Goal: Task Accomplishment & Management: Complete application form

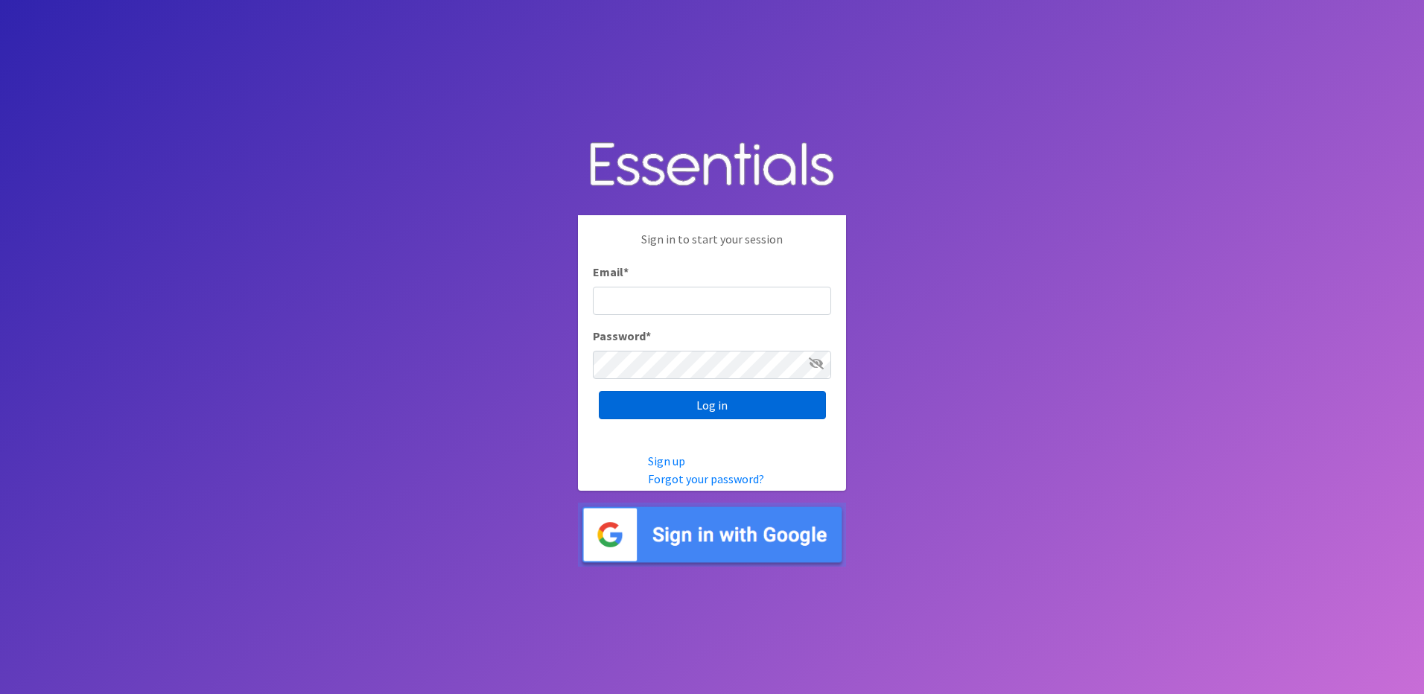
type input "info@marylanddiaperbank.org"
click at [738, 404] on input "Log in" at bounding box center [712, 405] width 227 height 28
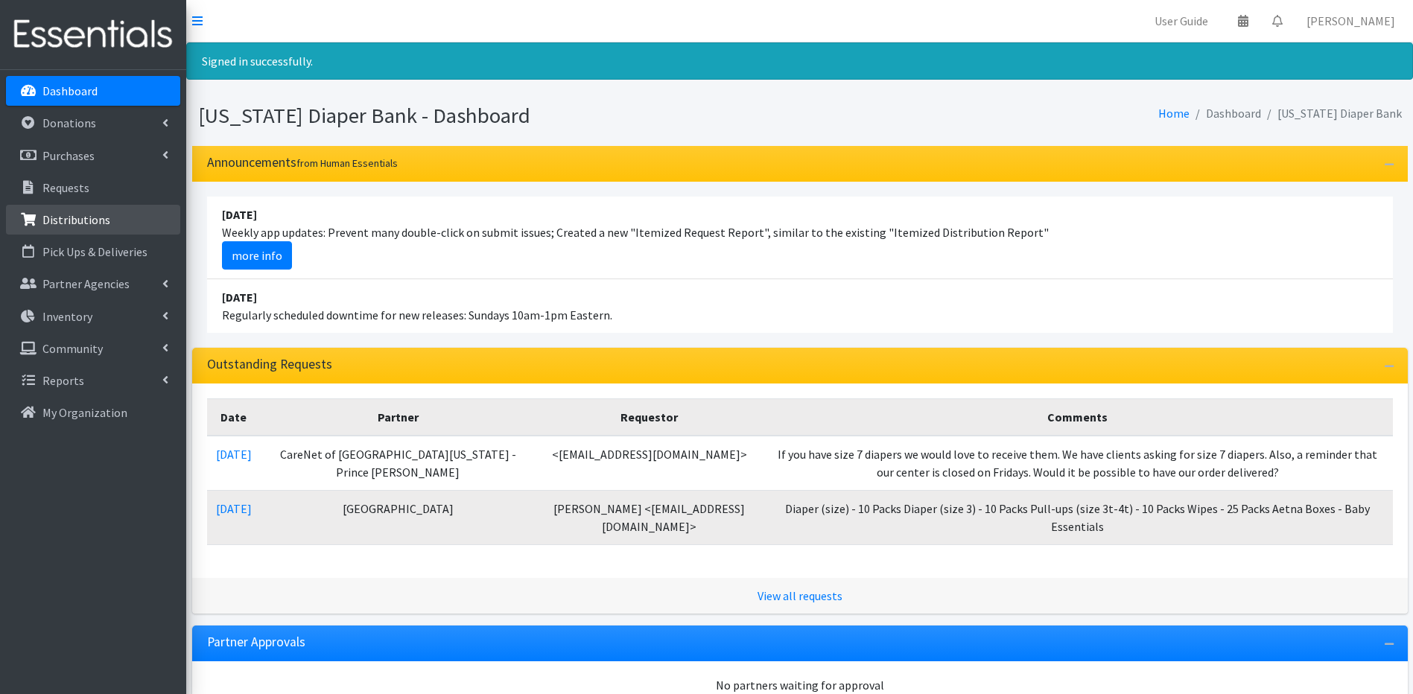
click at [107, 213] on link "Distributions" at bounding box center [93, 220] width 174 height 30
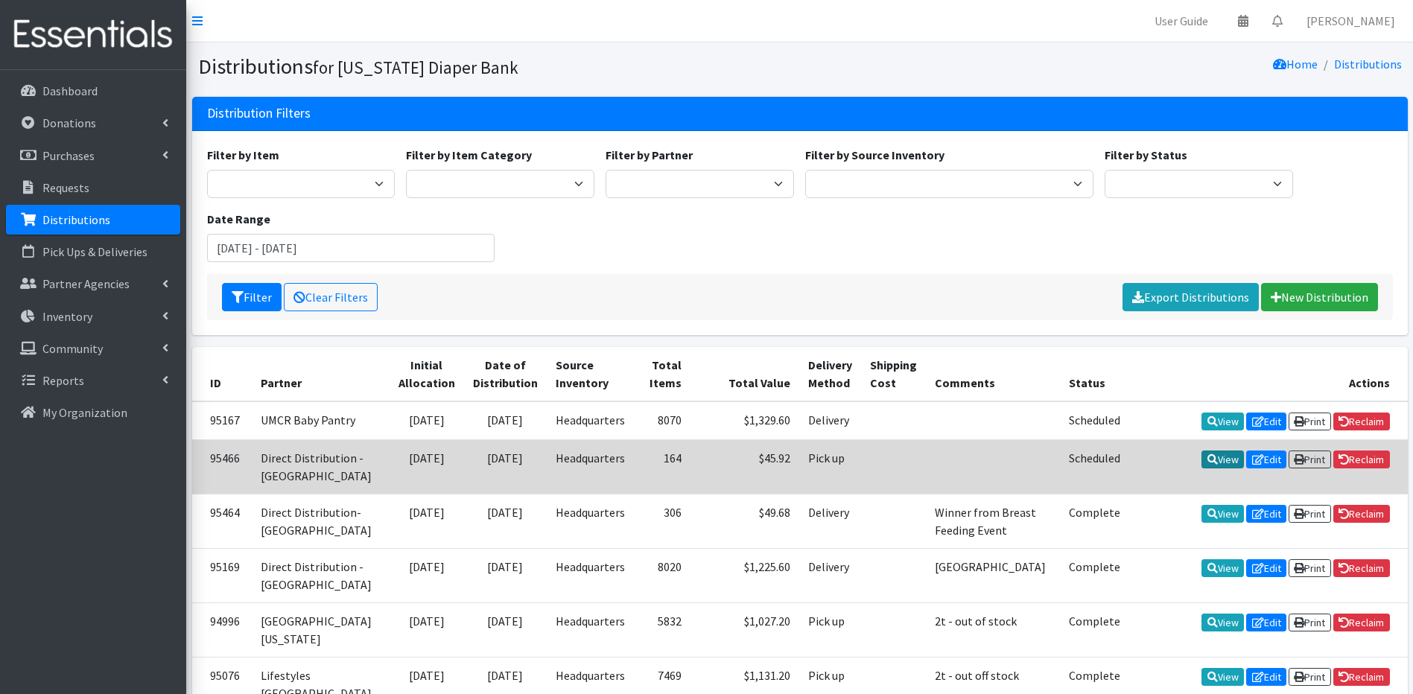
click at [1230, 468] on link "View" at bounding box center [1222, 460] width 42 height 18
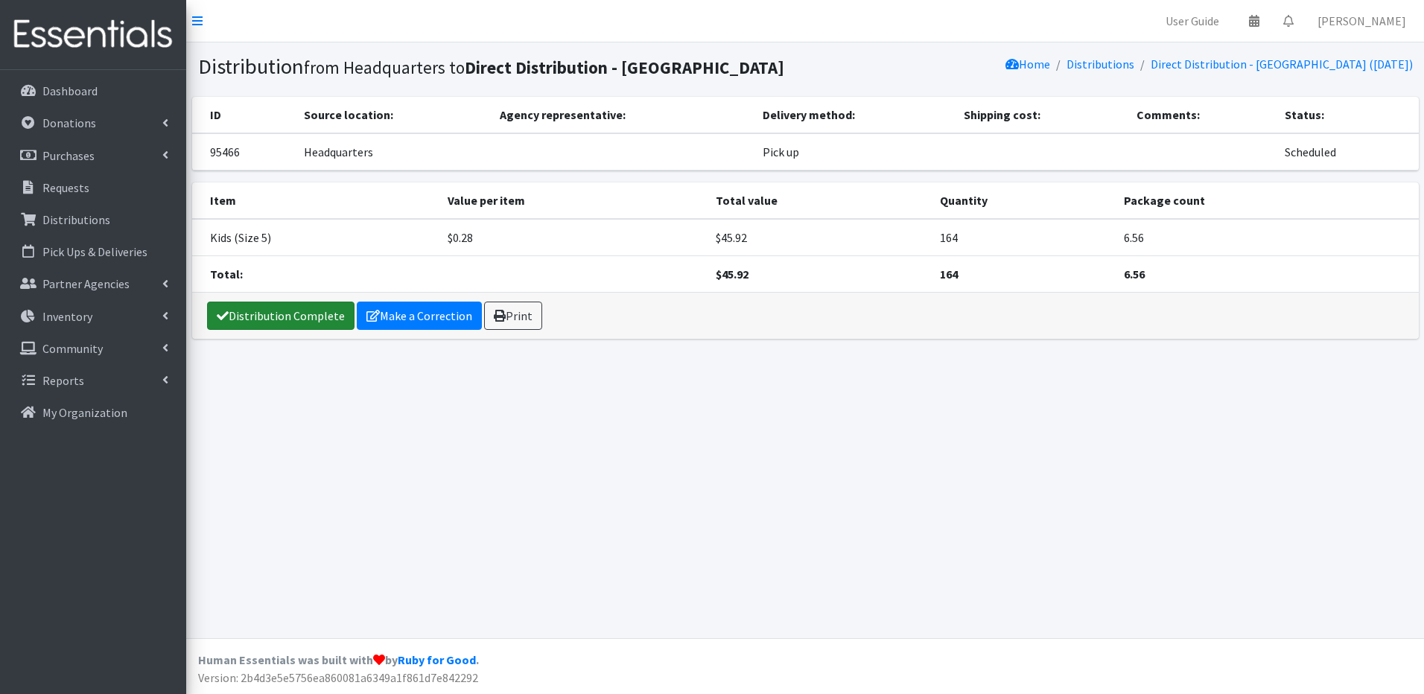
click at [334, 317] on link "Distribution Complete" at bounding box center [280, 316] width 147 height 28
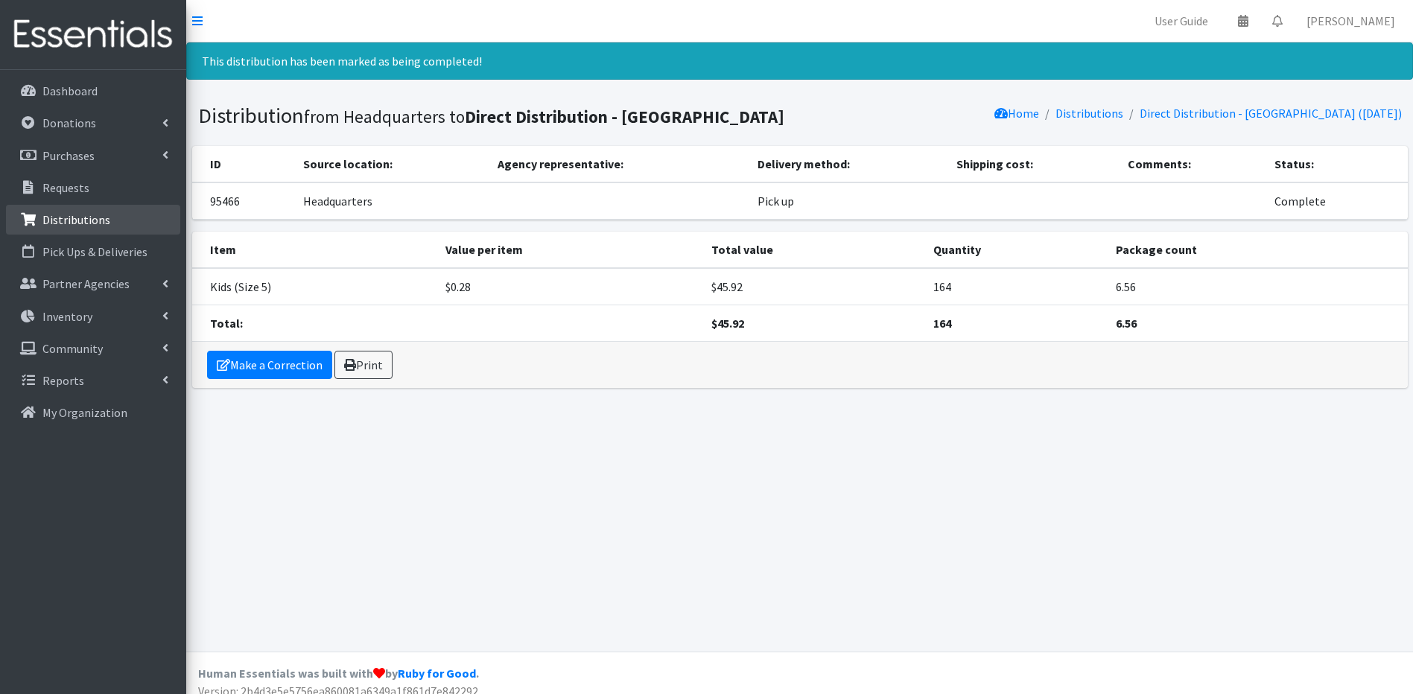
click at [123, 210] on link "Distributions" at bounding box center [93, 220] width 174 height 30
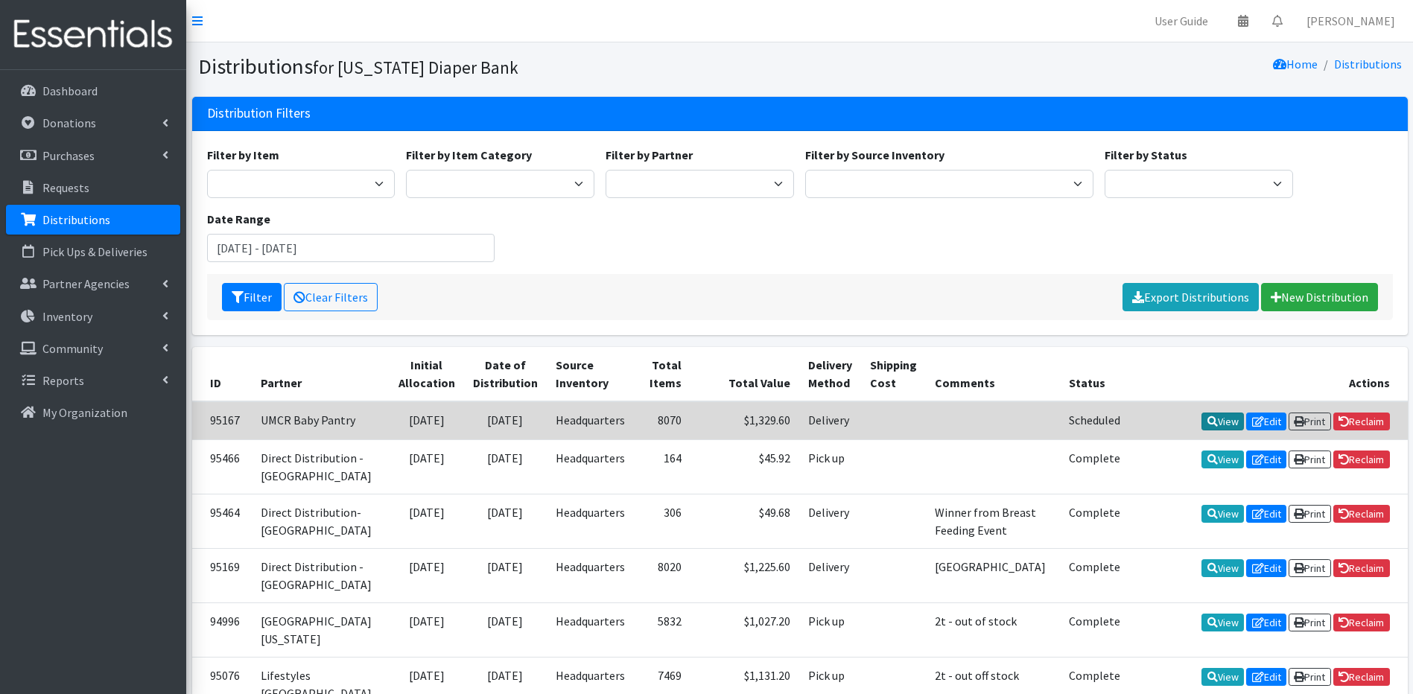
click at [1211, 422] on link "View" at bounding box center [1222, 422] width 42 height 18
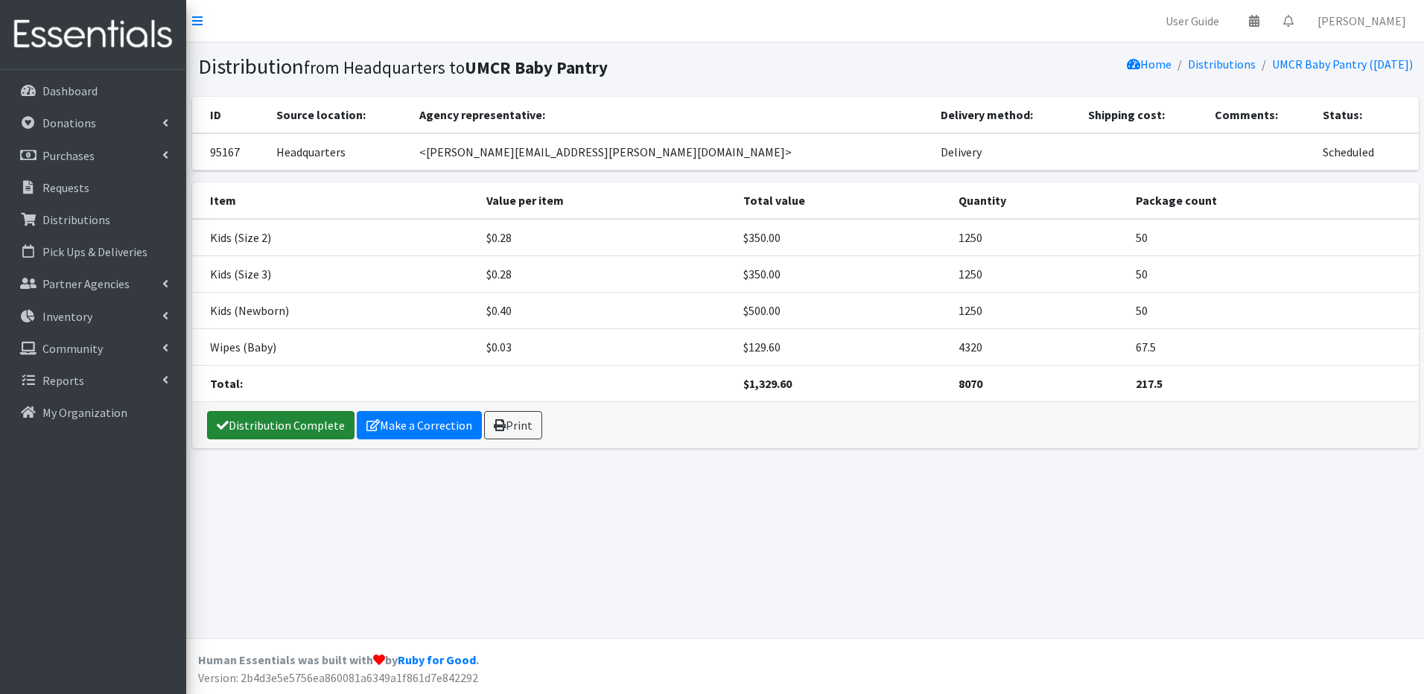
click at [272, 421] on link "Distribution Complete" at bounding box center [280, 425] width 147 height 28
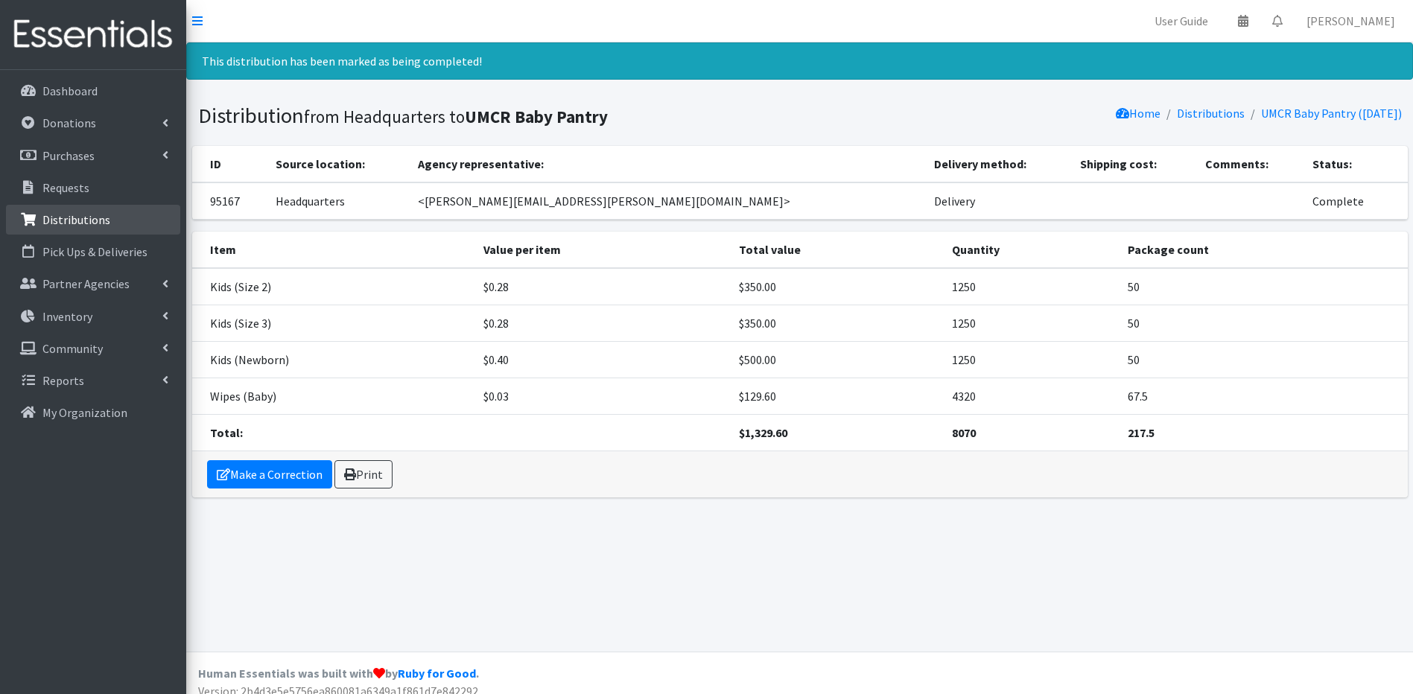
click at [61, 221] on p "Distributions" at bounding box center [76, 219] width 68 height 15
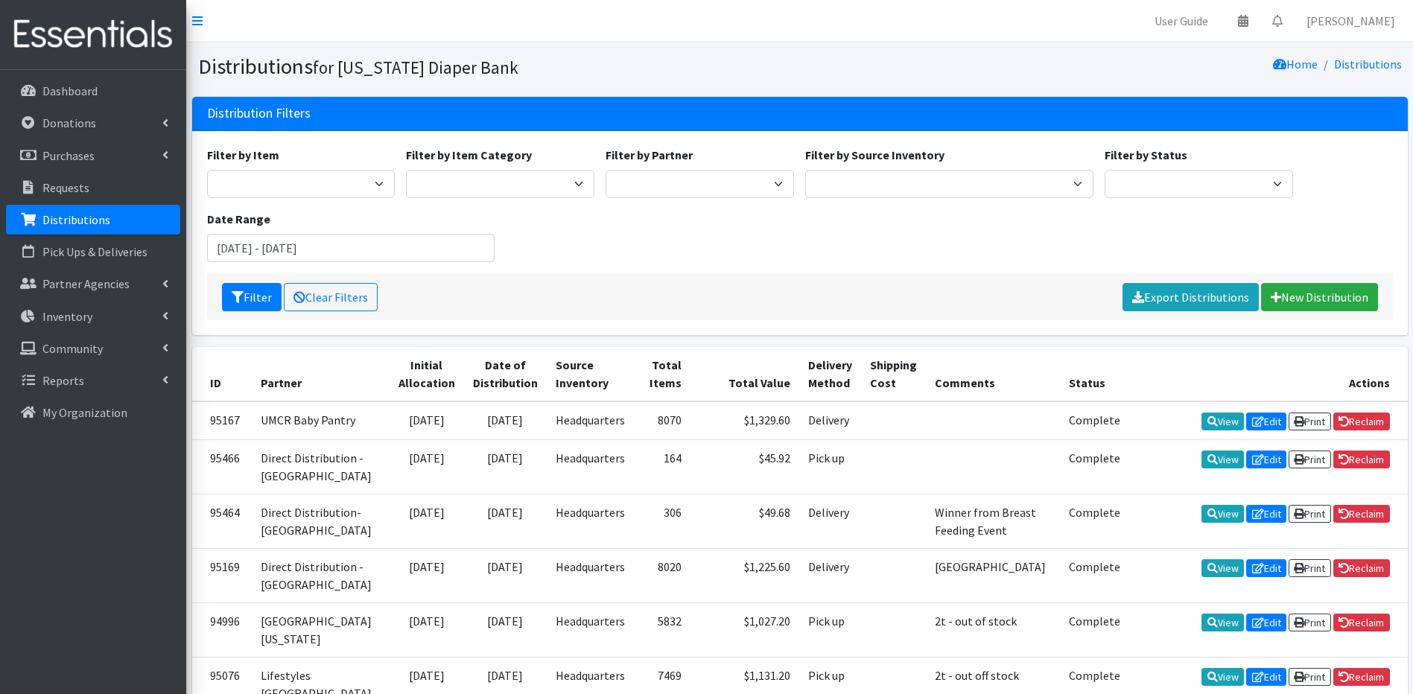
click at [1290, 279] on div "Filter Clear Filters Export Distributions New Distribution" at bounding box center [800, 297] width 1186 height 46
click at [1284, 304] on link "New Distribution" at bounding box center [1319, 297] width 117 height 28
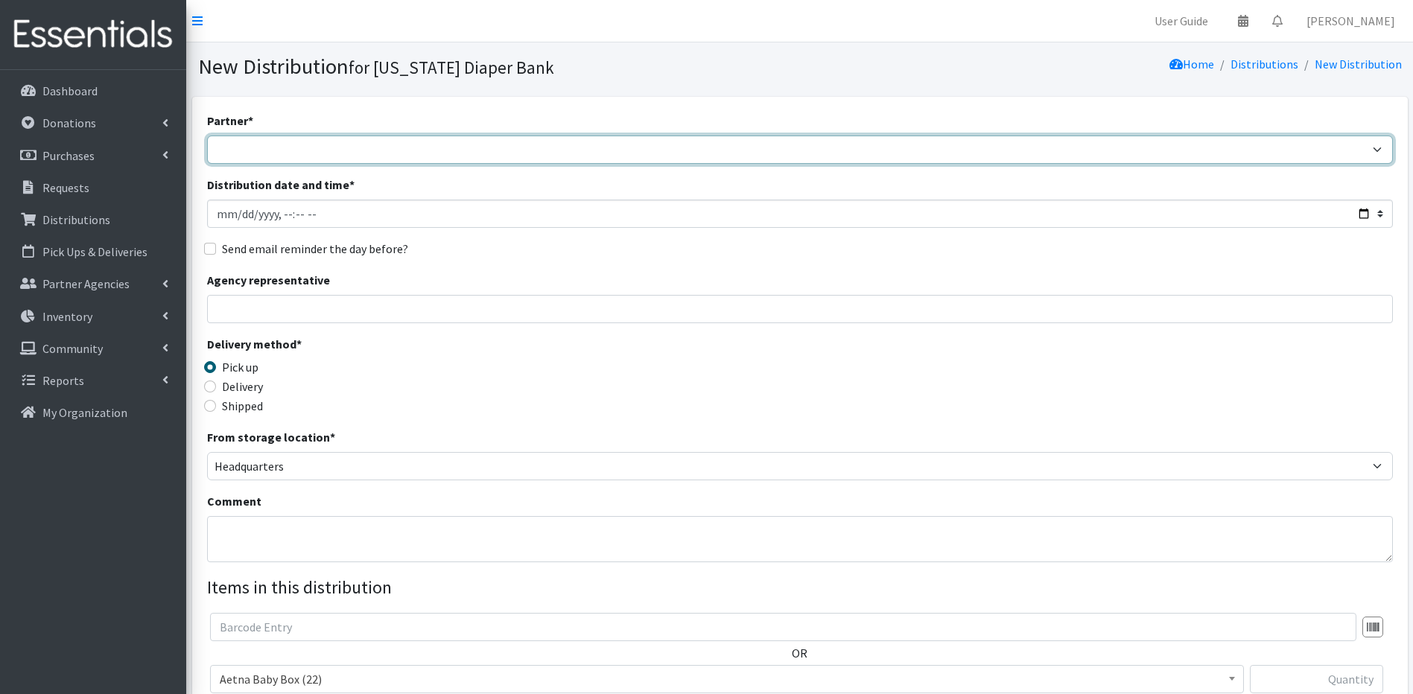
click at [287, 156] on select "[PERSON_NAME]/ LindaBen Foundation [GEOGRAPHIC_DATA] Student Parent Association…" at bounding box center [800, 150] width 1186 height 28
select select "6454"
click at [207, 136] on select "[PERSON_NAME]/ LindaBen Foundation [GEOGRAPHIC_DATA] Student Parent Association…" at bounding box center [800, 150] width 1186 height 28
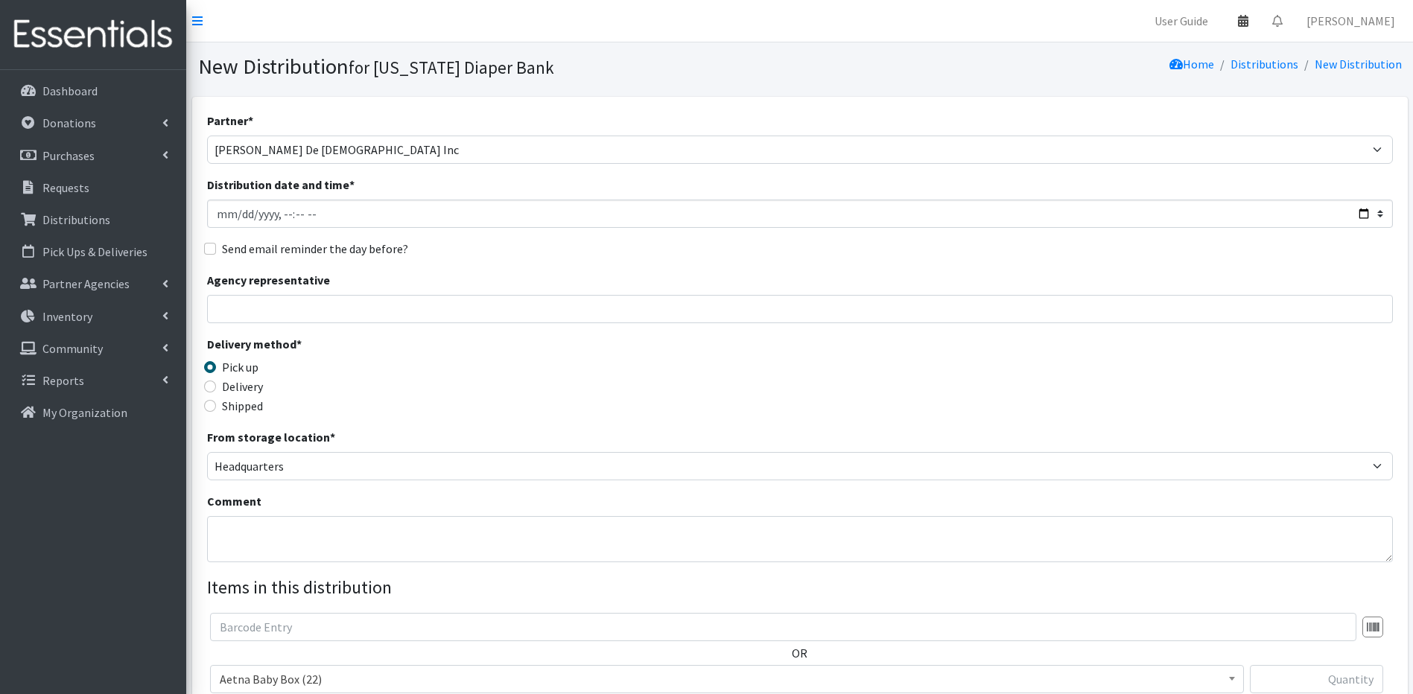
click at [1248, 22] on icon at bounding box center [1243, 21] width 10 height 12
click at [1259, 75] on link "View Calendar" at bounding box center [1155, 83] width 207 height 28
click at [241, 212] on input "Distribution date and time *" at bounding box center [800, 214] width 1186 height 28
click at [284, 209] on input "Distribution date and time *" at bounding box center [800, 214] width 1186 height 28
type input "2025-08-29T10:00"
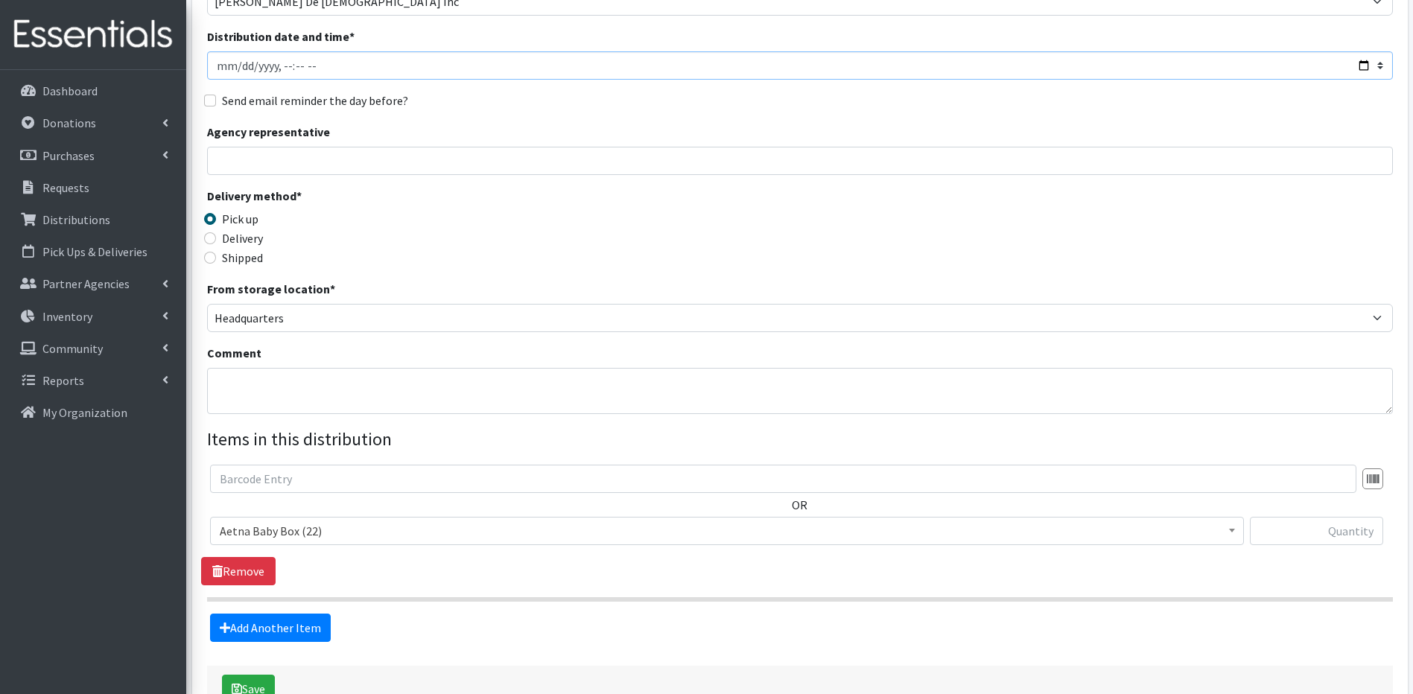
scroll to position [149, 0]
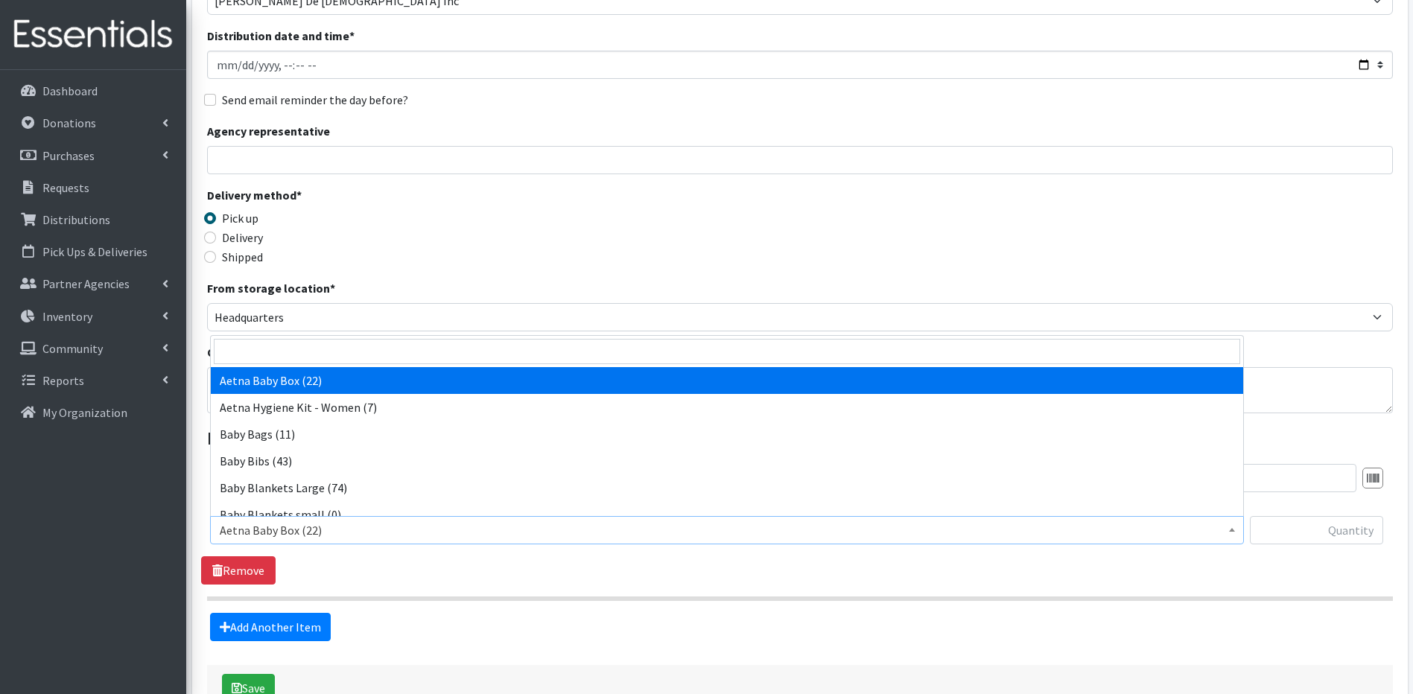
click at [1236, 526] on span at bounding box center [1231, 528] width 15 height 23
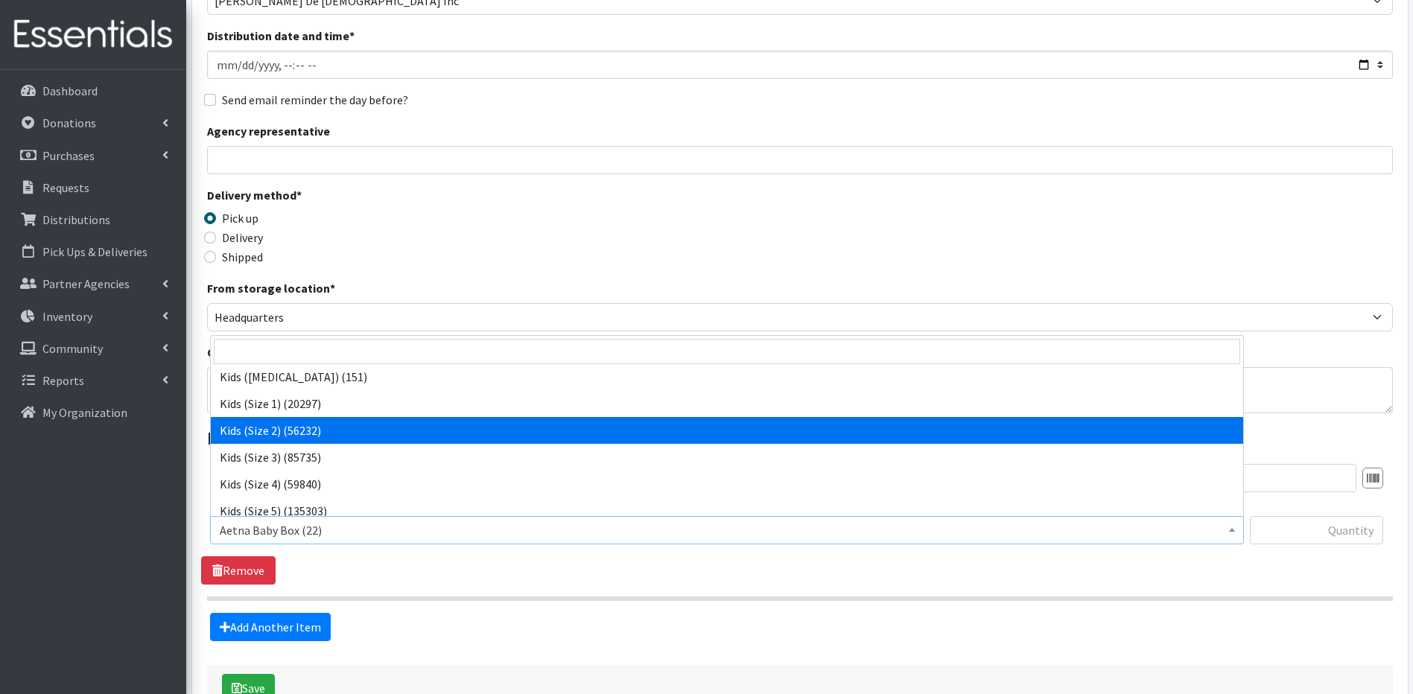
scroll to position [355, 0]
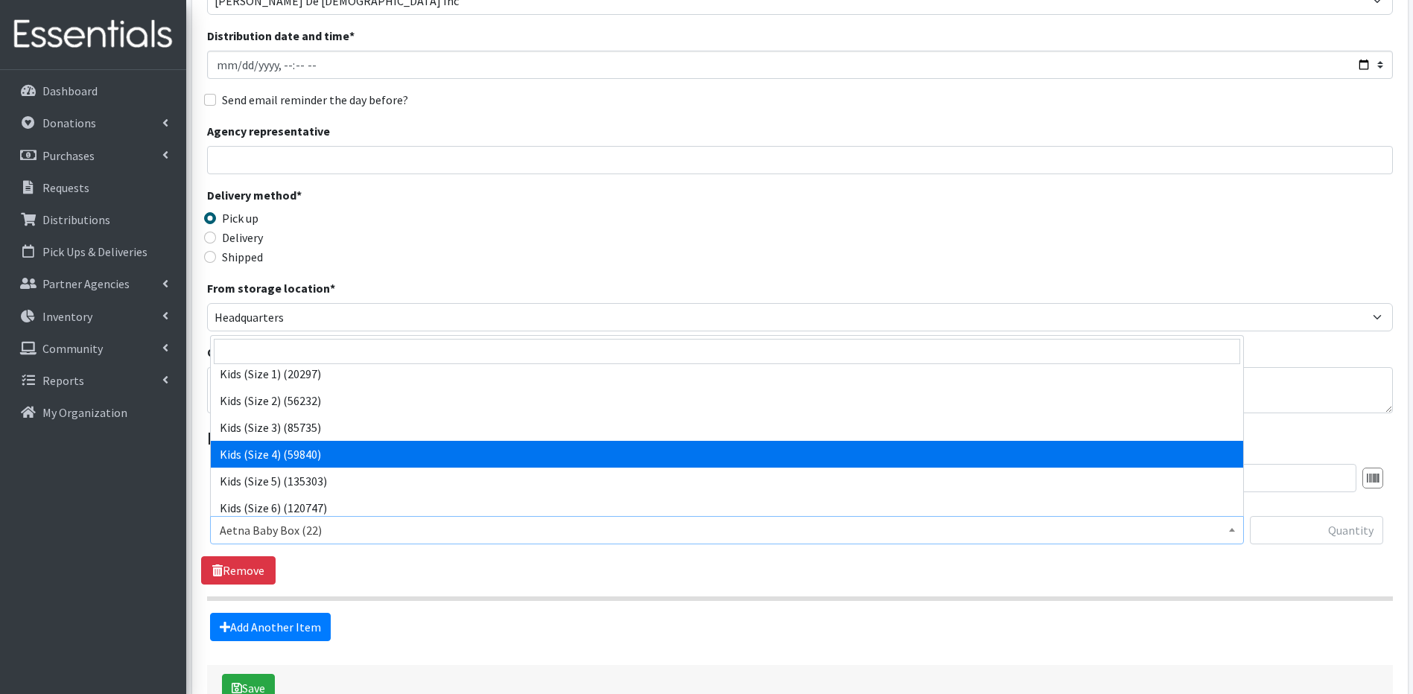
select select "5484"
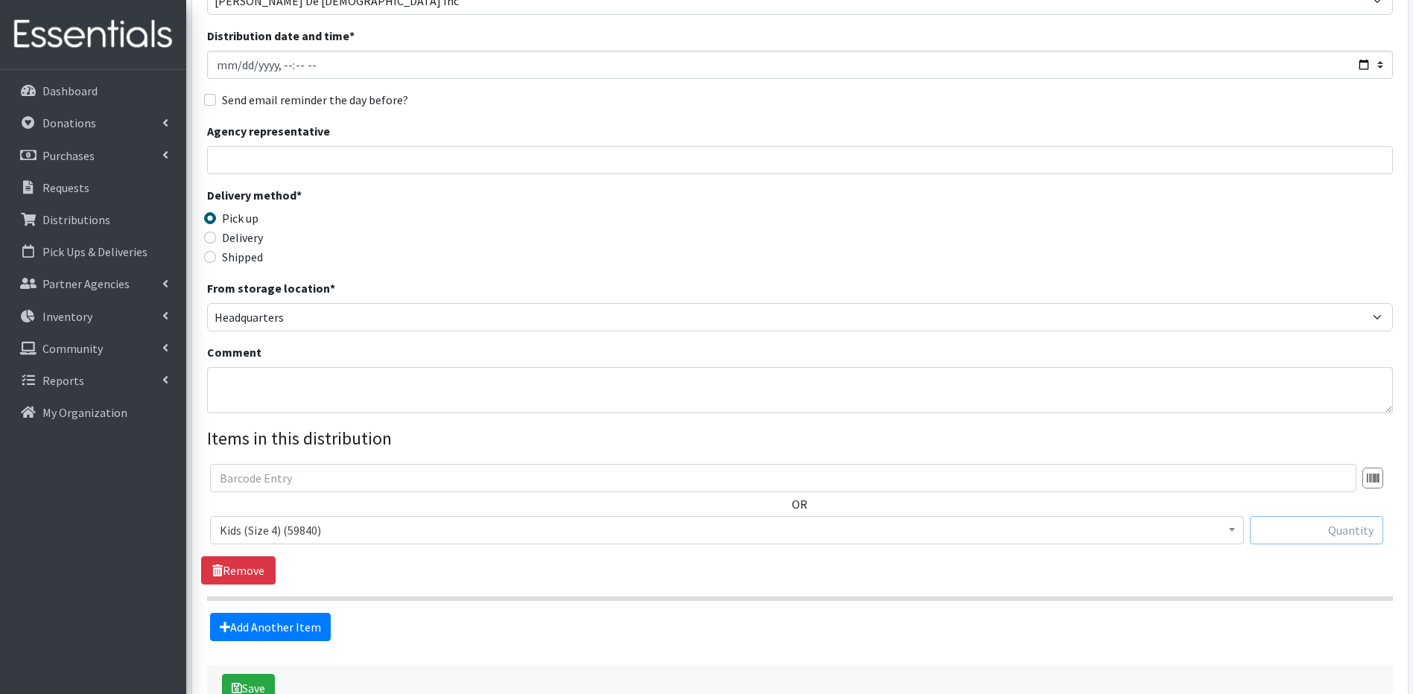
click at [1313, 526] on input "text" at bounding box center [1316, 530] width 133 height 28
type input "600"
click at [239, 618] on link "Add Another Item" at bounding box center [270, 627] width 121 height 28
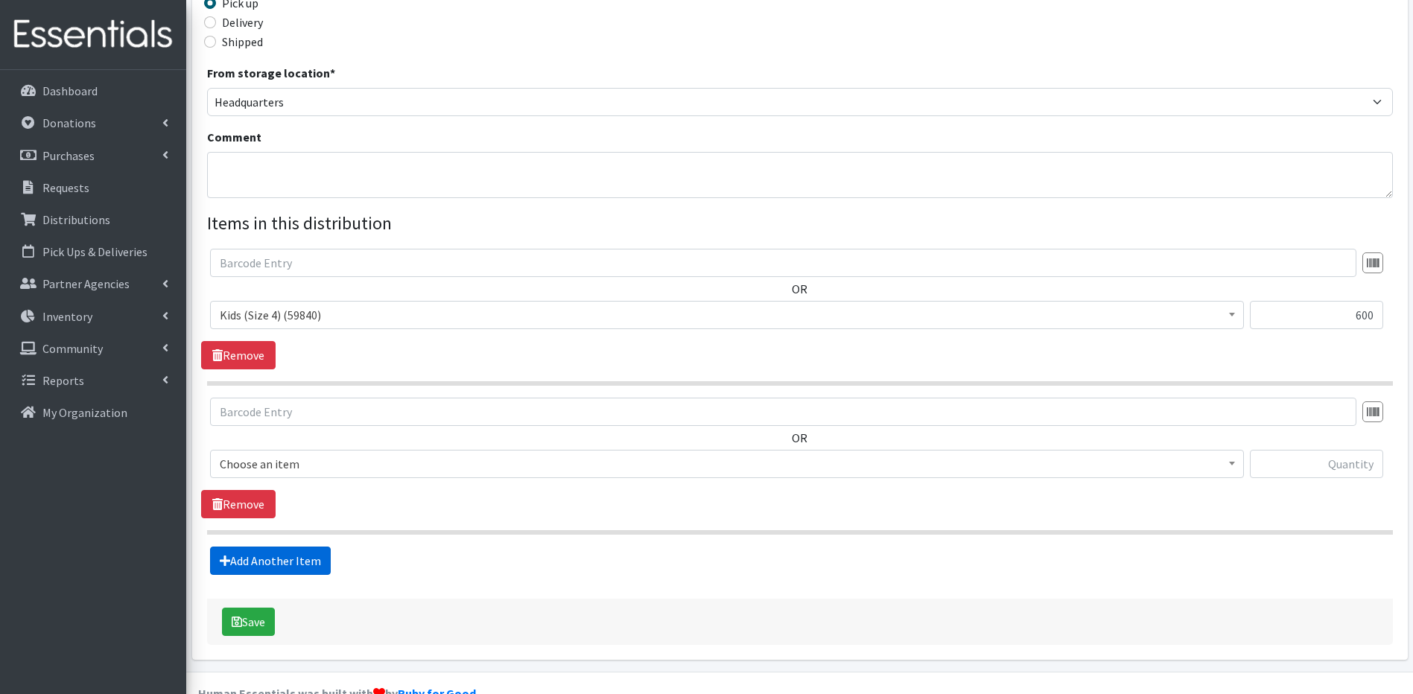
scroll to position [398, 0]
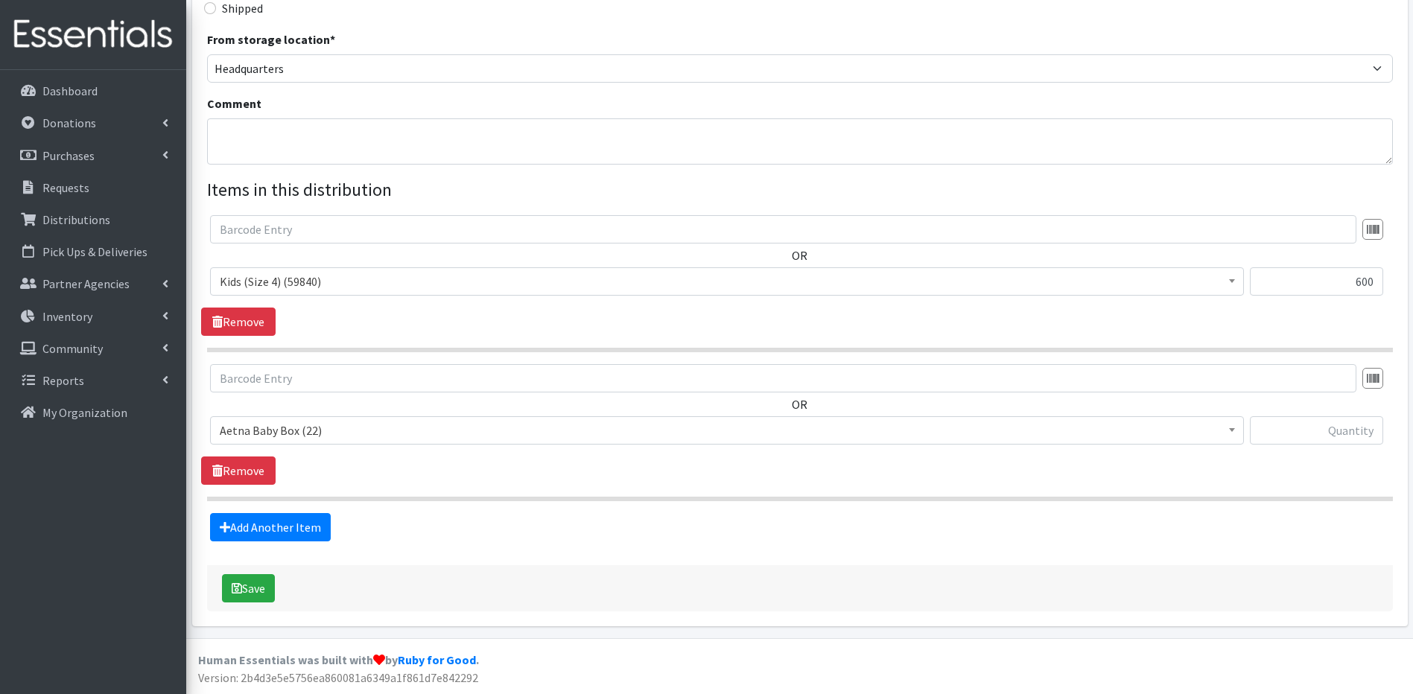
click at [1234, 430] on b at bounding box center [1232, 430] width 6 height 4
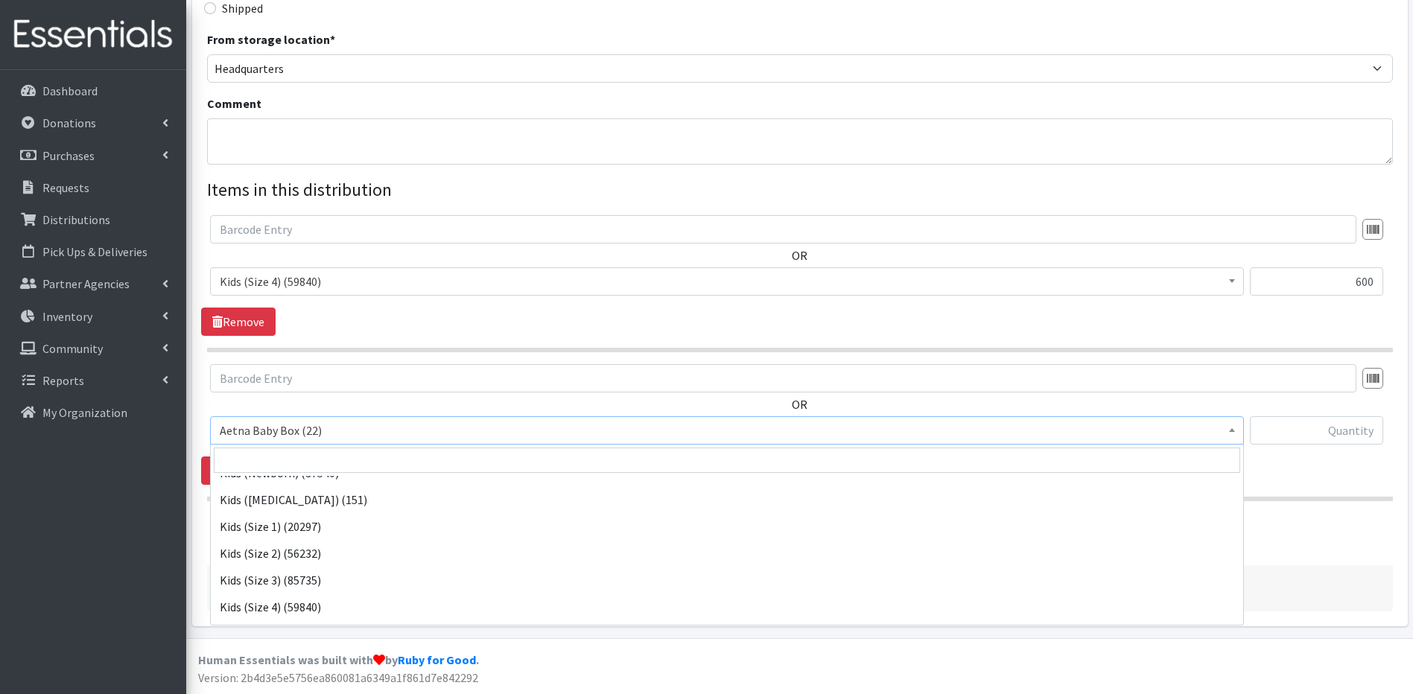
scroll to position [334, 0]
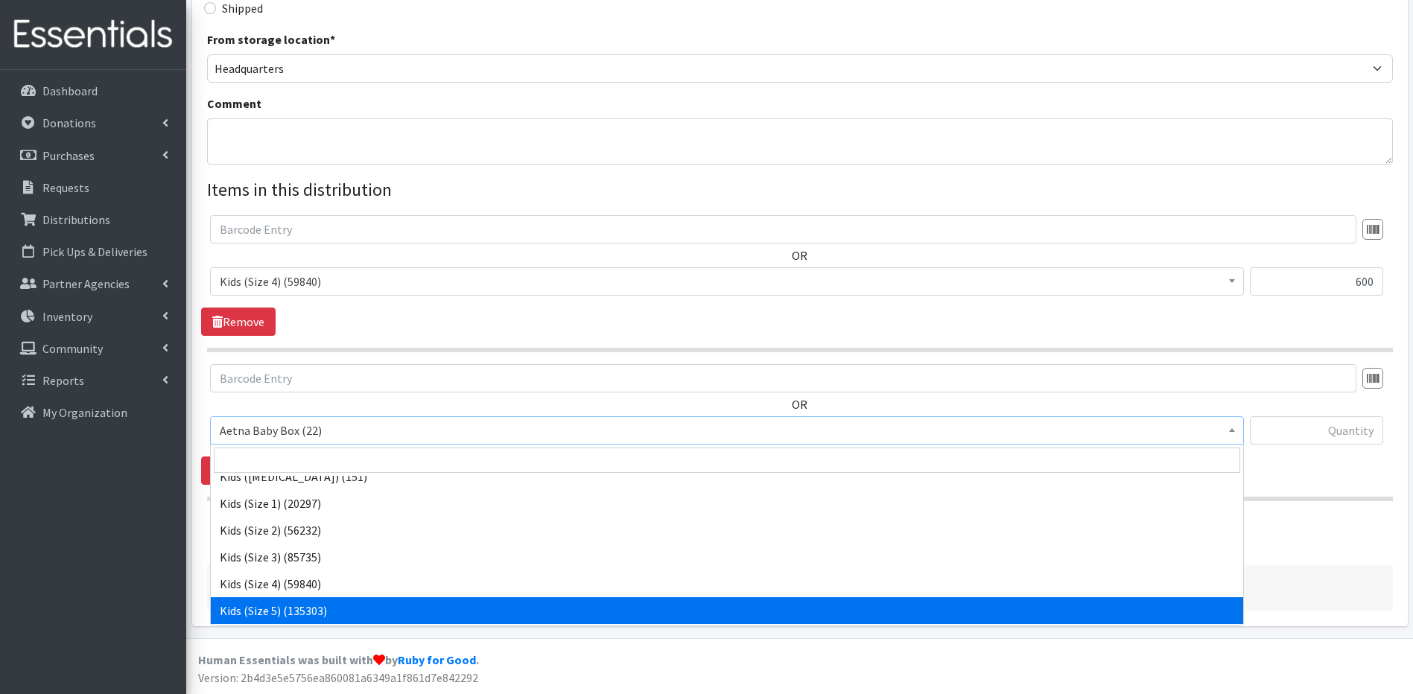
select select "5485"
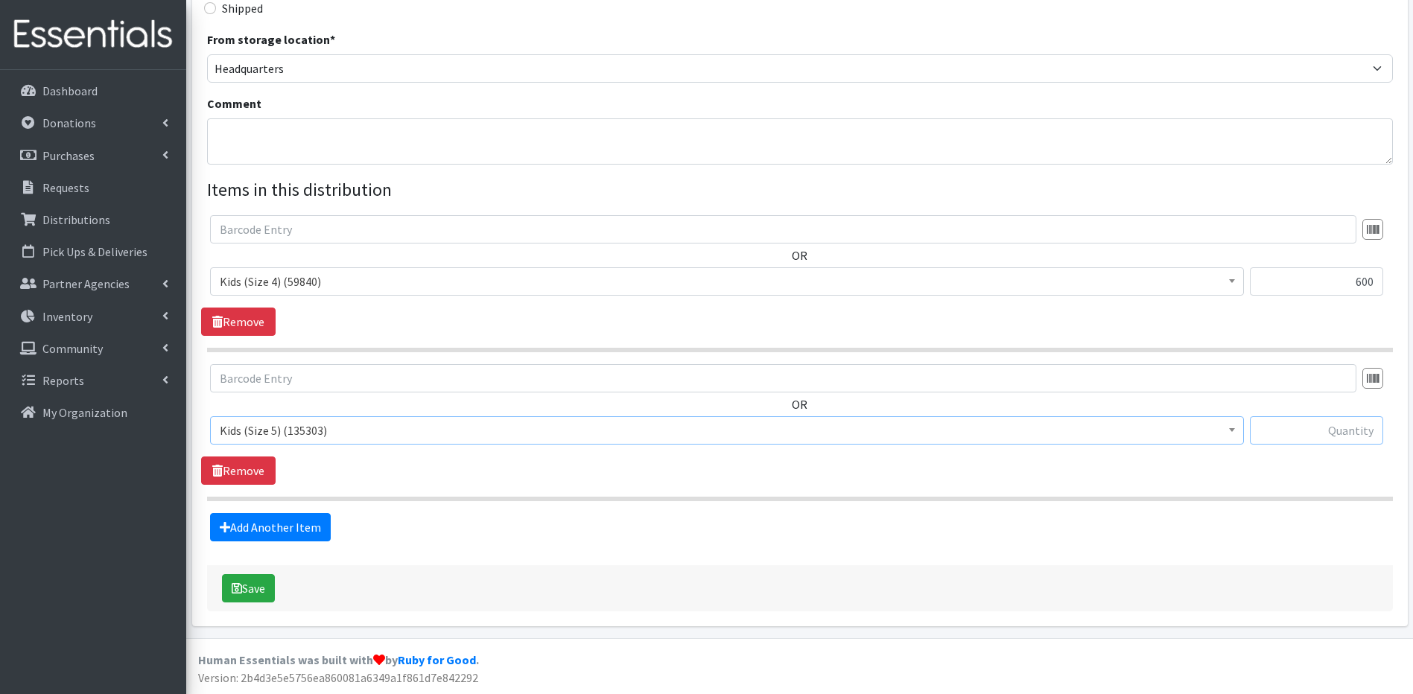
click at [1297, 436] on input "text" at bounding box center [1316, 430] width 133 height 28
type input "1800"
click at [265, 530] on link "Add Another Item" at bounding box center [270, 527] width 121 height 28
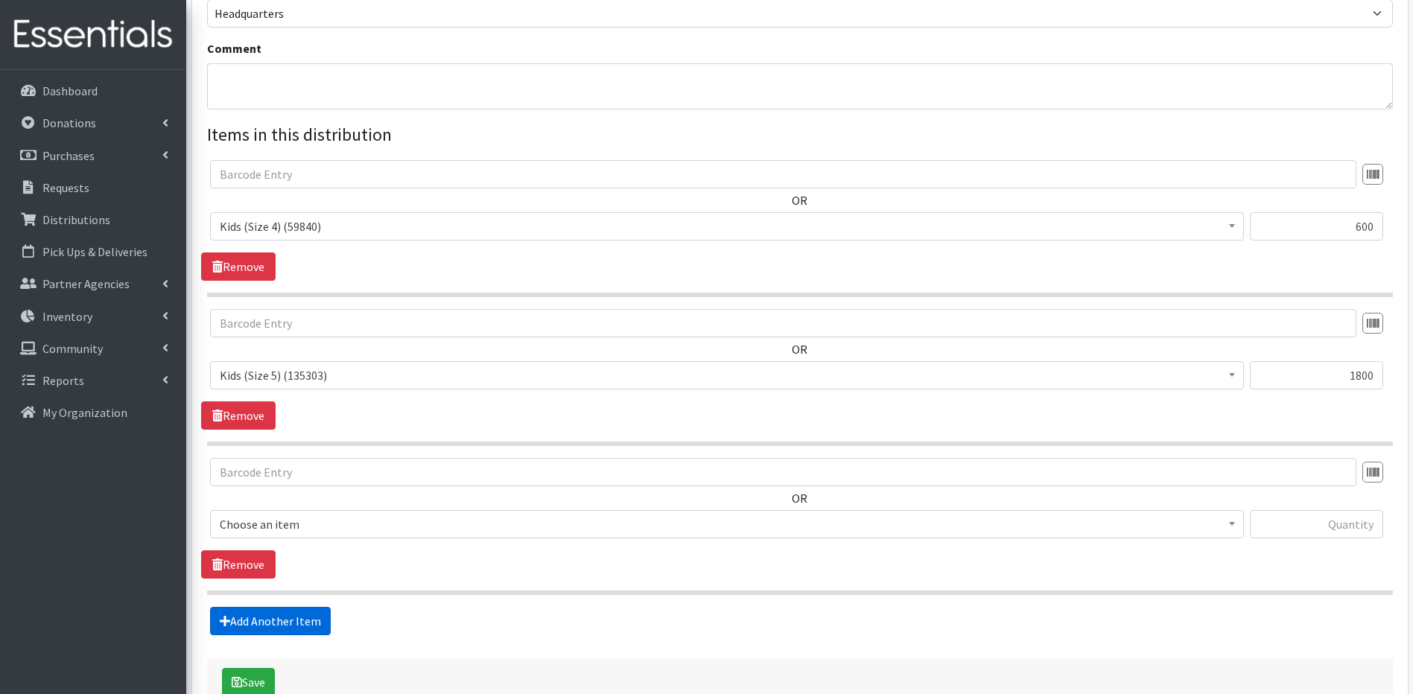
scroll to position [547, 0]
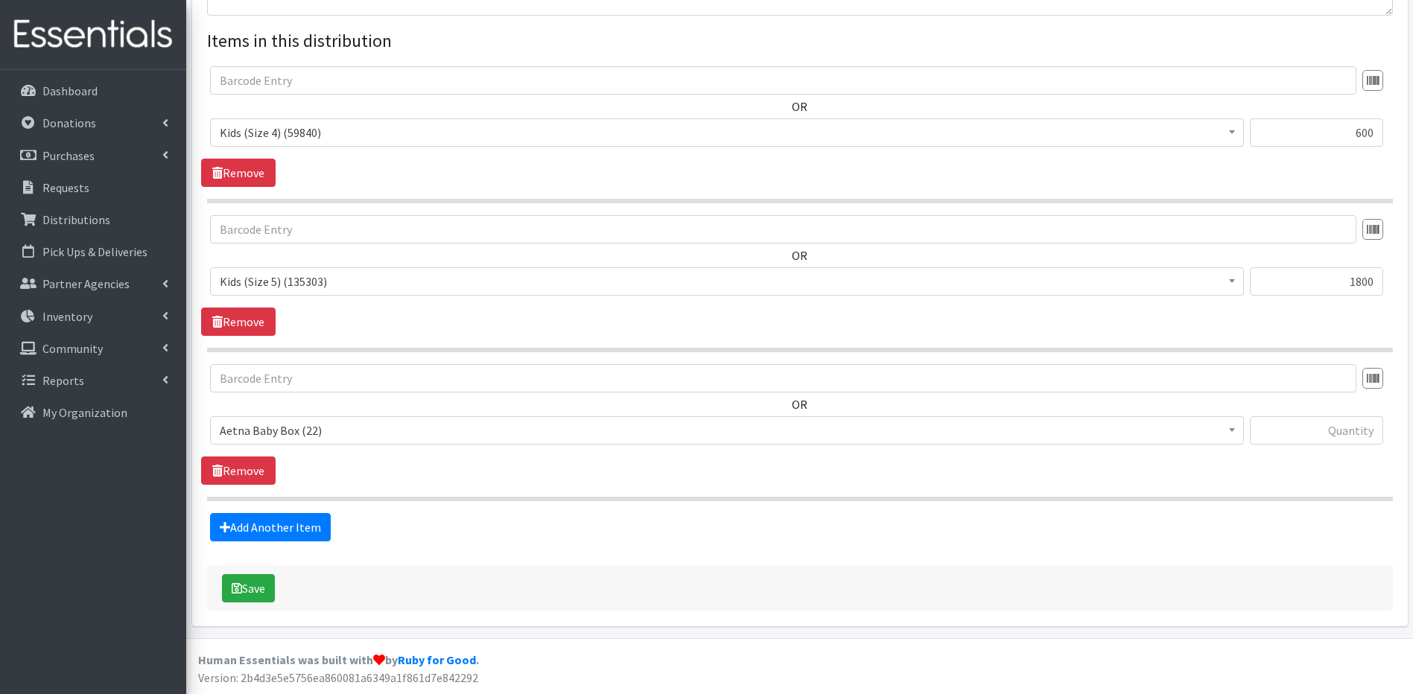
click at [1230, 428] on span at bounding box center [1231, 428] width 15 height 23
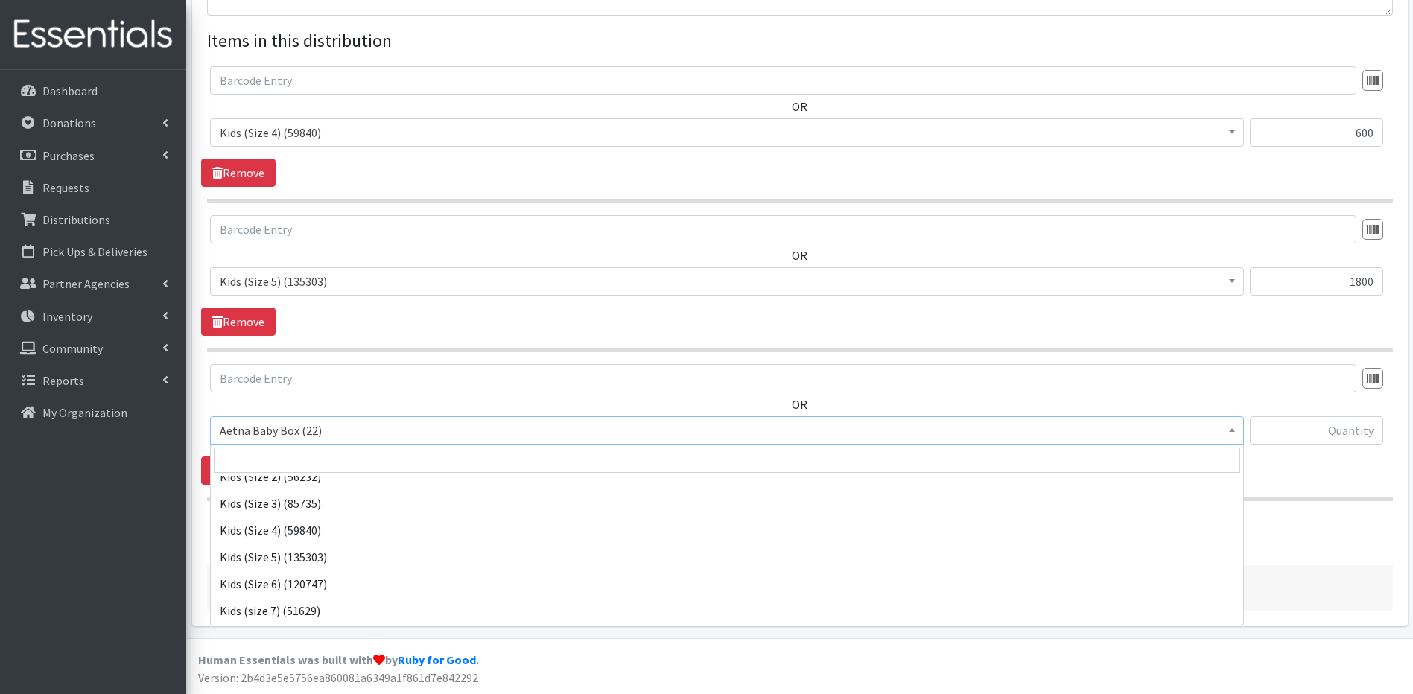
scroll to position [393, 0]
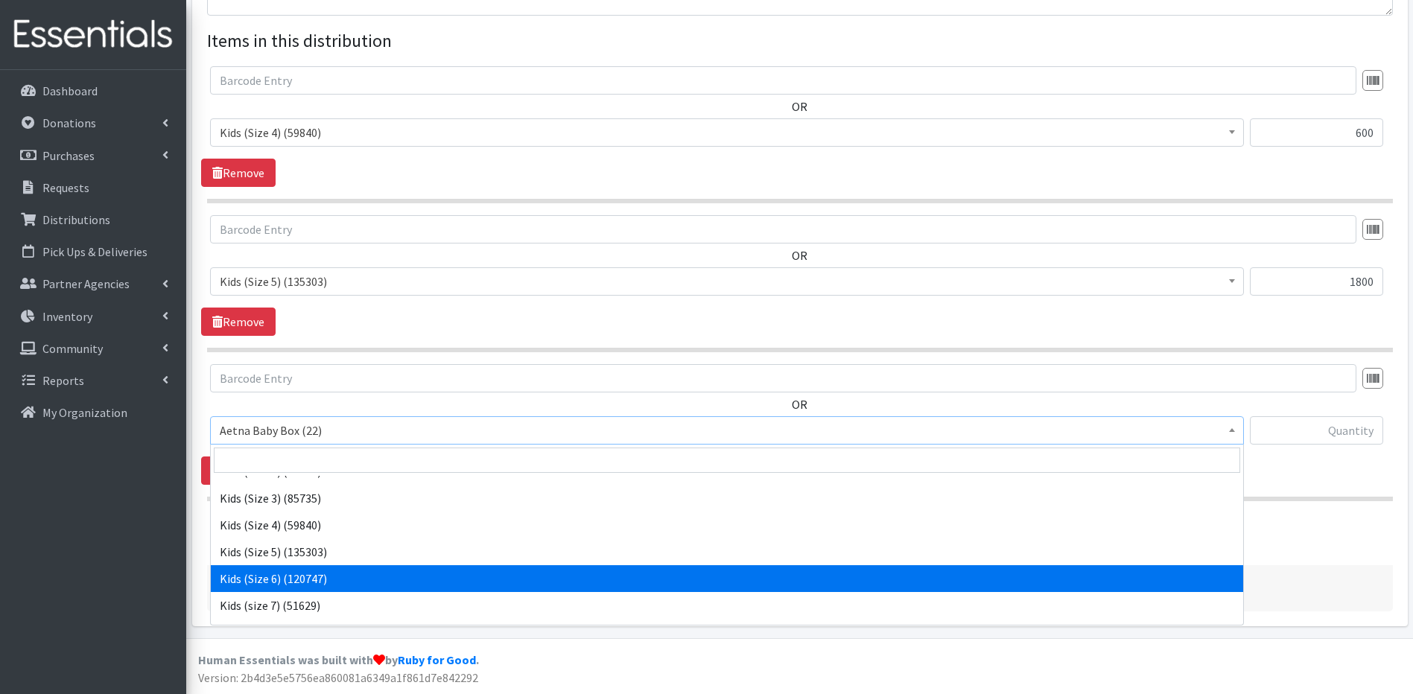
select select "5486"
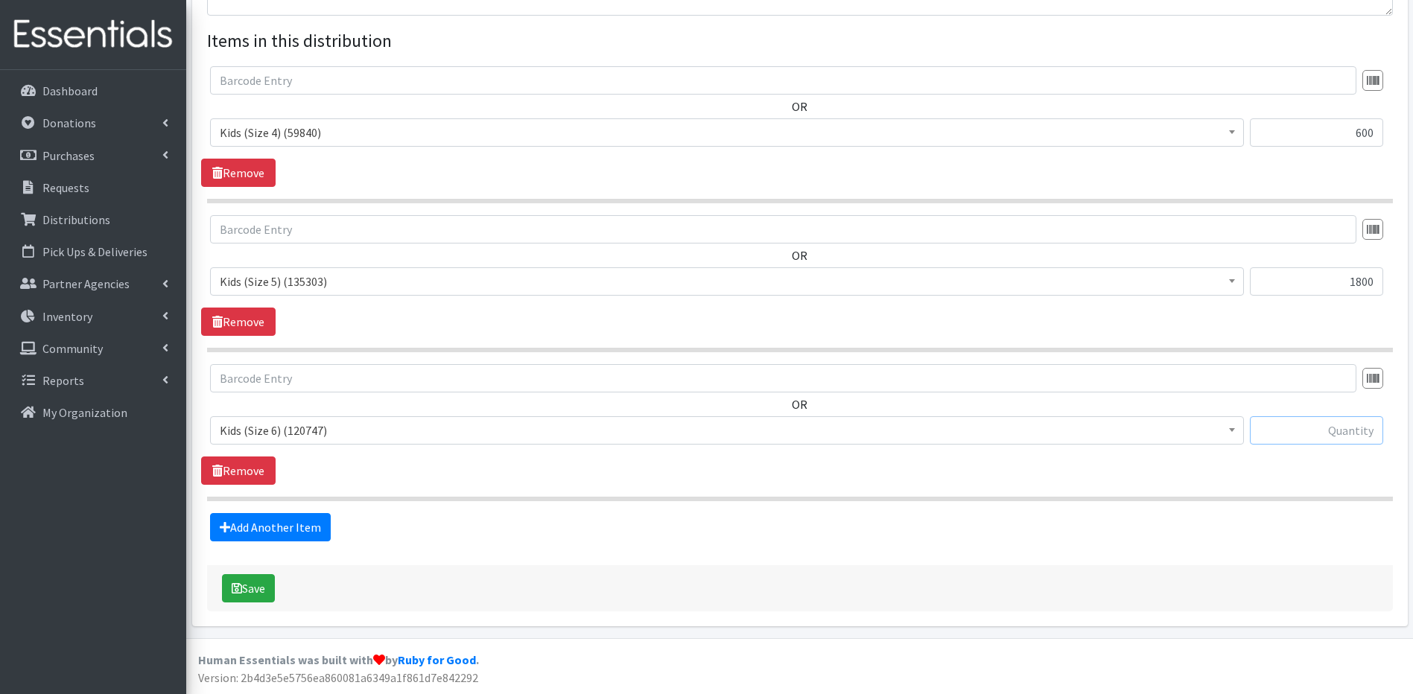
click at [1295, 433] on input "text" at bounding box center [1316, 430] width 133 height 28
click at [1359, 429] on input "1600" at bounding box center [1316, 430] width 133 height 28
type input "1800"
click at [248, 522] on link "Add Another Item" at bounding box center [270, 527] width 121 height 28
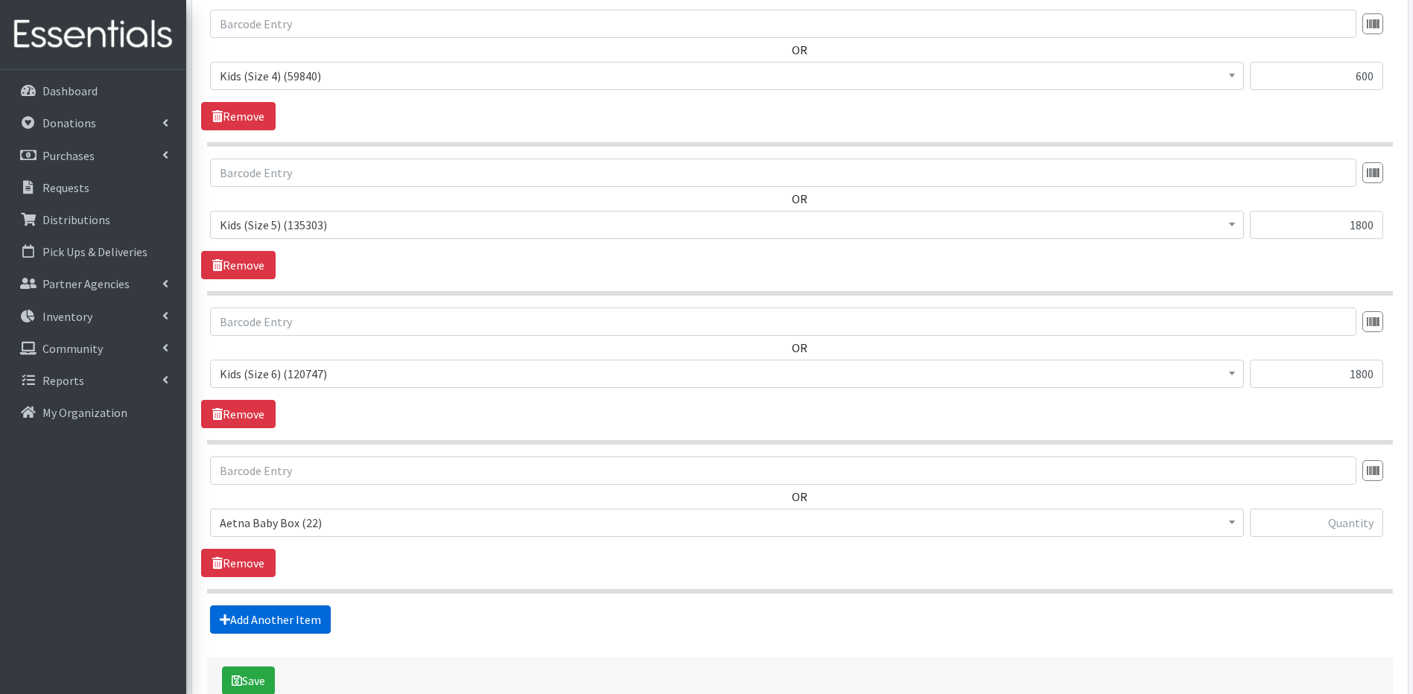
scroll to position [696, 0]
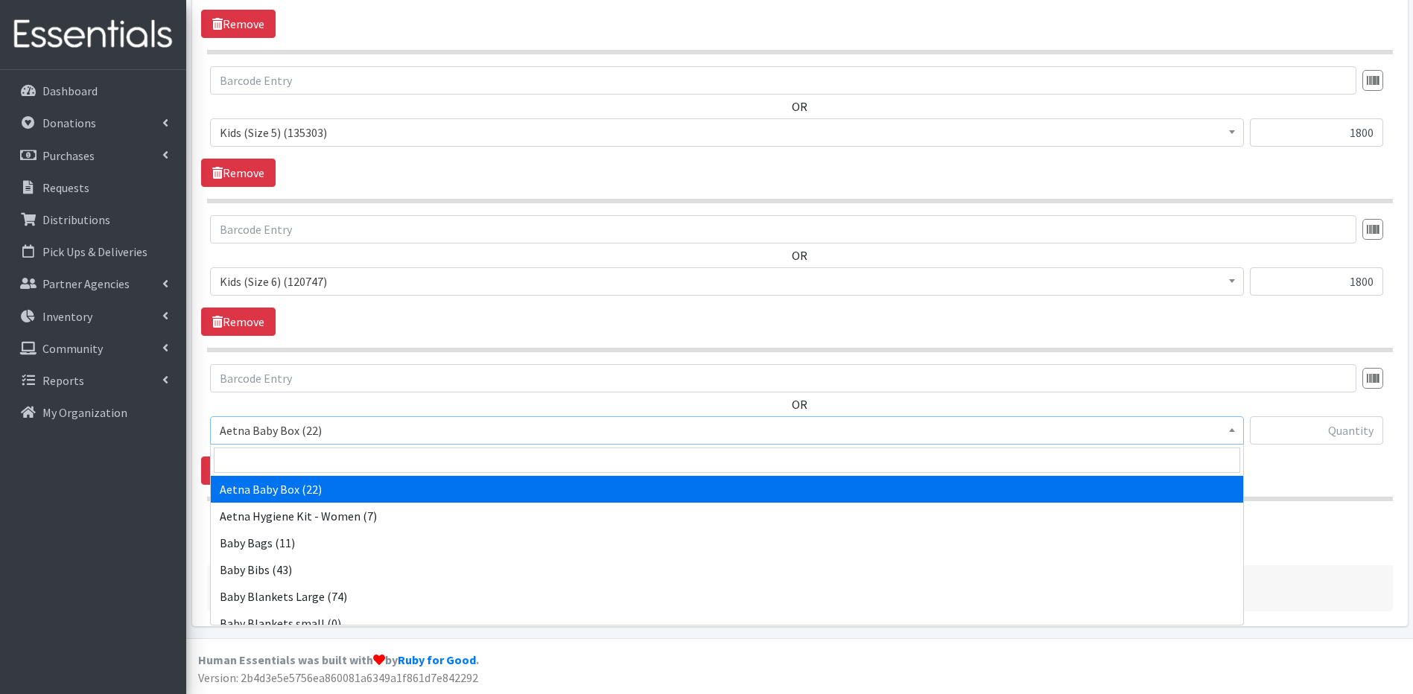
click at [1231, 429] on b at bounding box center [1232, 430] width 6 height 4
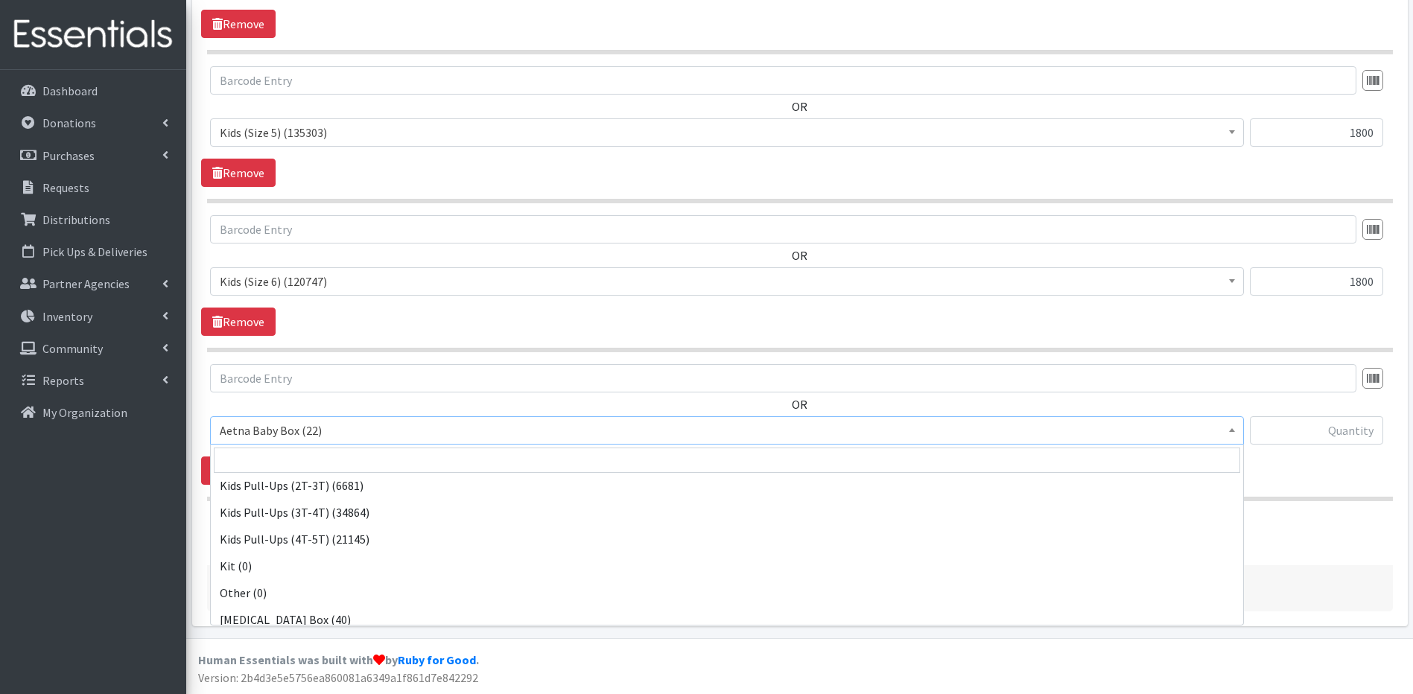
scroll to position [409, 0]
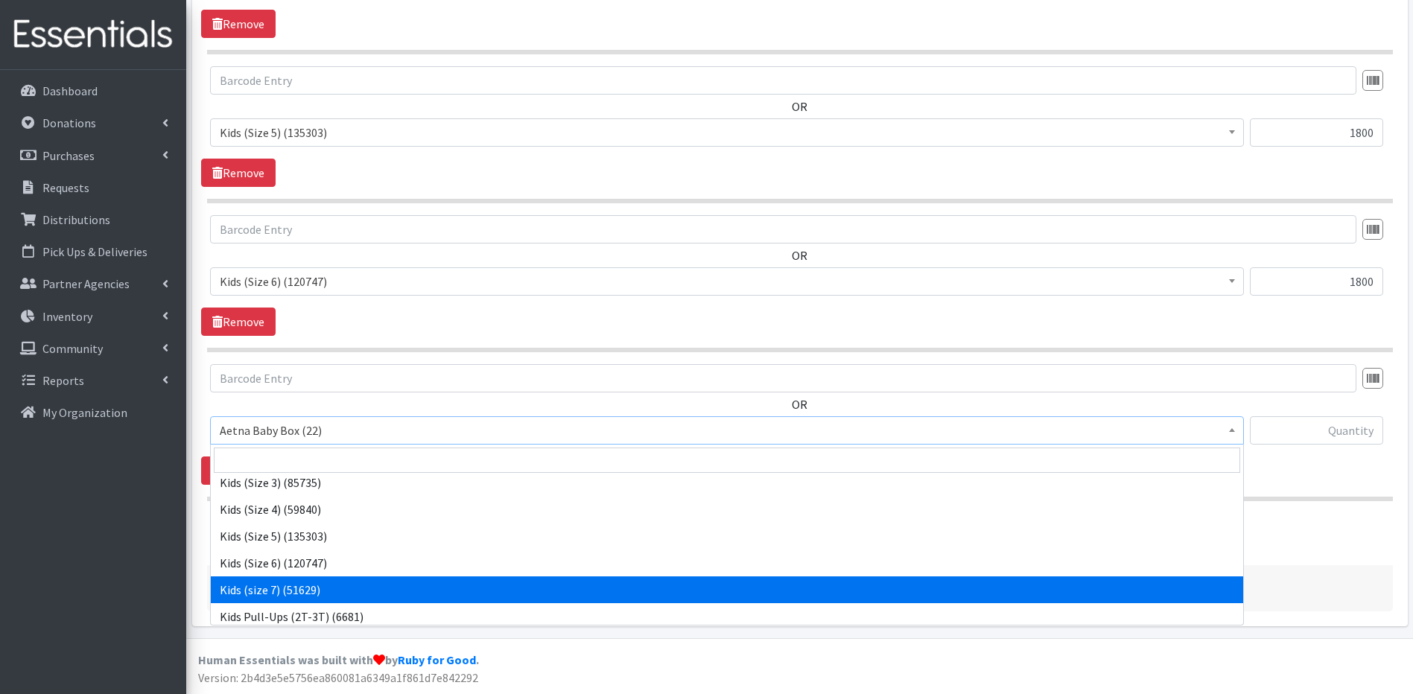
select select "14380"
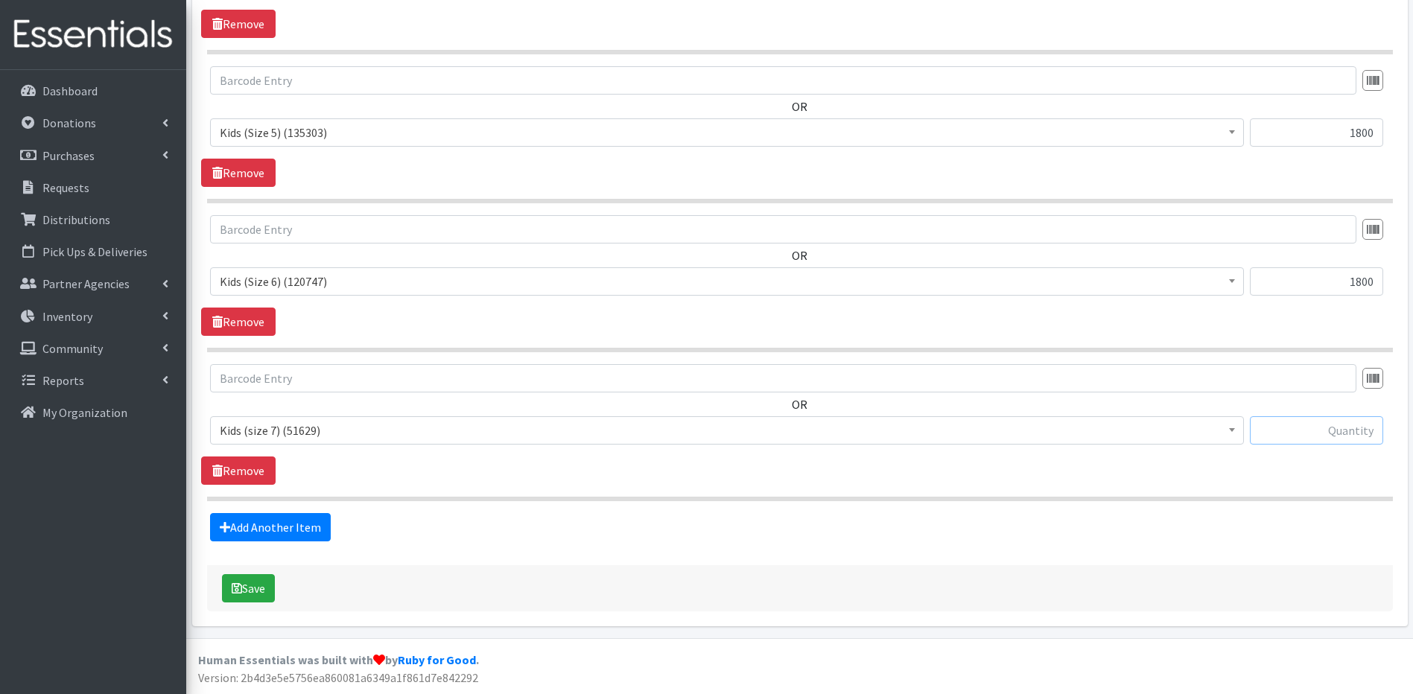
click at [1353, 430] on input "text" at bounding box center [1316, 430] width 133 height 28
type input "1000"
click at [279, 530] on link "Add Another Item" at bounding box center [270, 527] width 121 height 28
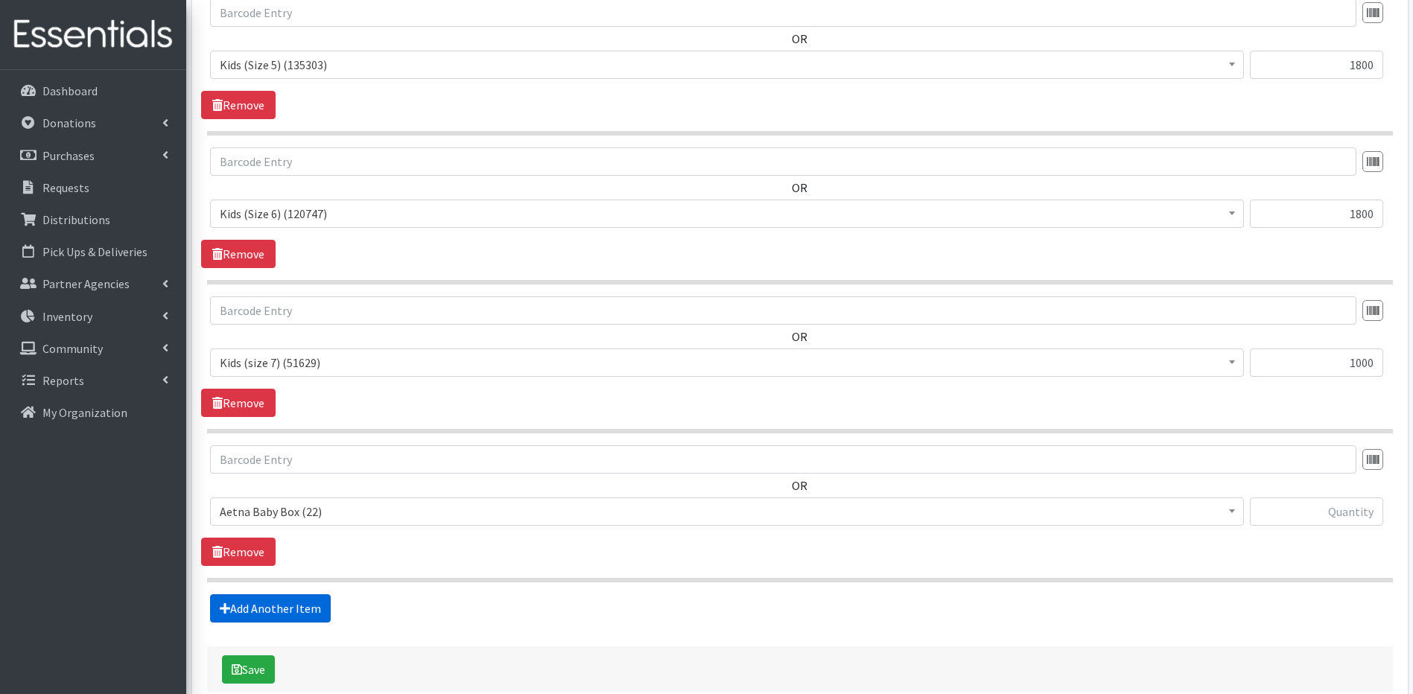
scroll to position [845, 0]
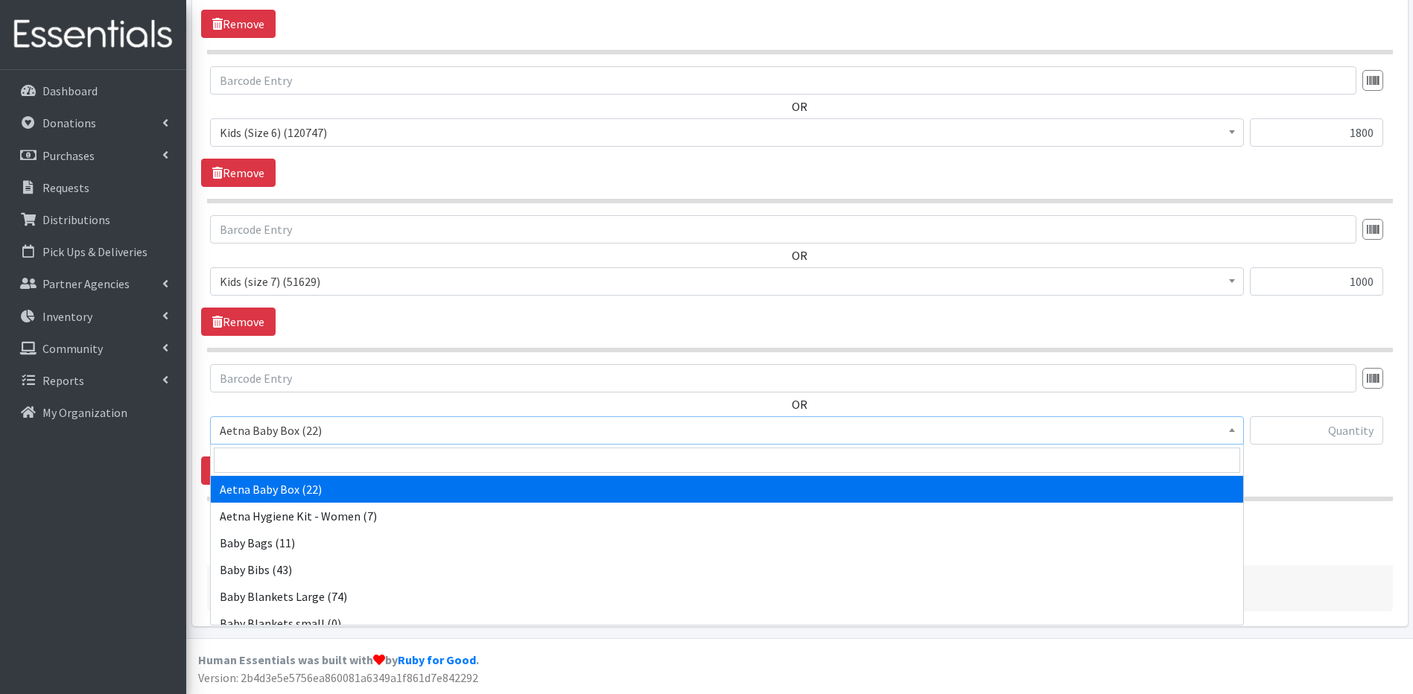
click at [1227, 431] on span at bounding box center [1231, 428] width 15 height 23
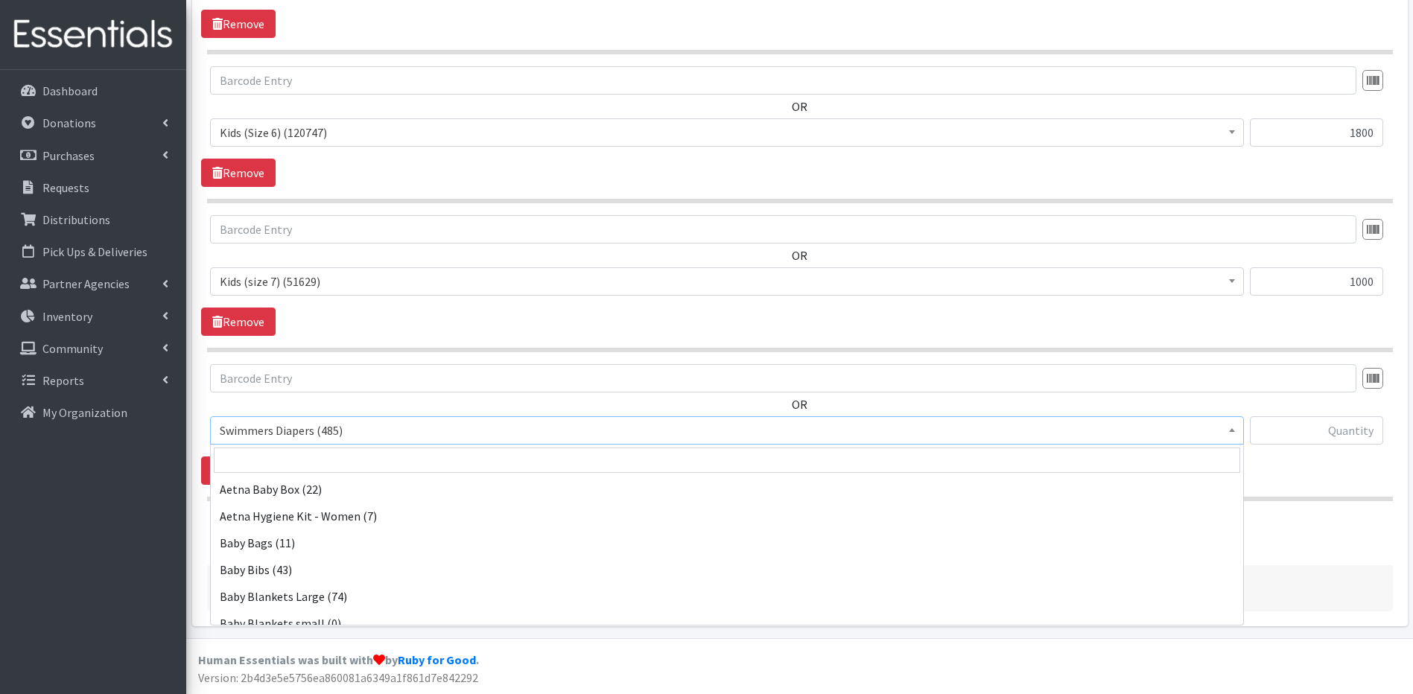
scroll to position [655, 0]
click at [1232, 431] on b at bounding box center [1232, 430] width 6 height 4
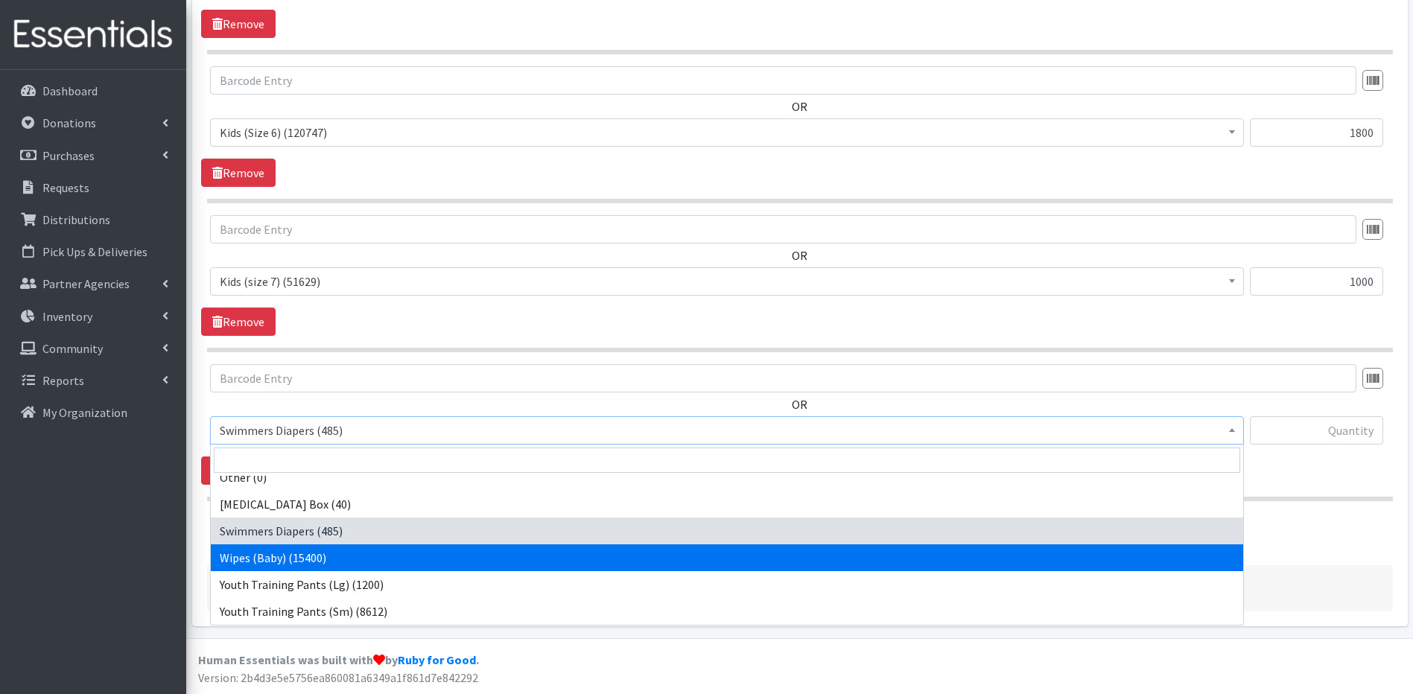
drag, startPoint x: 1230, startPoint y: 539, endPoint x: 1235, endPoint y: 569, distance: 30.1
click at [1235, 569] on ul "Aetna Baby Box (22) Aetna Hygiene Kit - Women (7) Baby Bags (11) Baby Bibs (43)…" at bounding box center [727, 550] width 1032 height 149
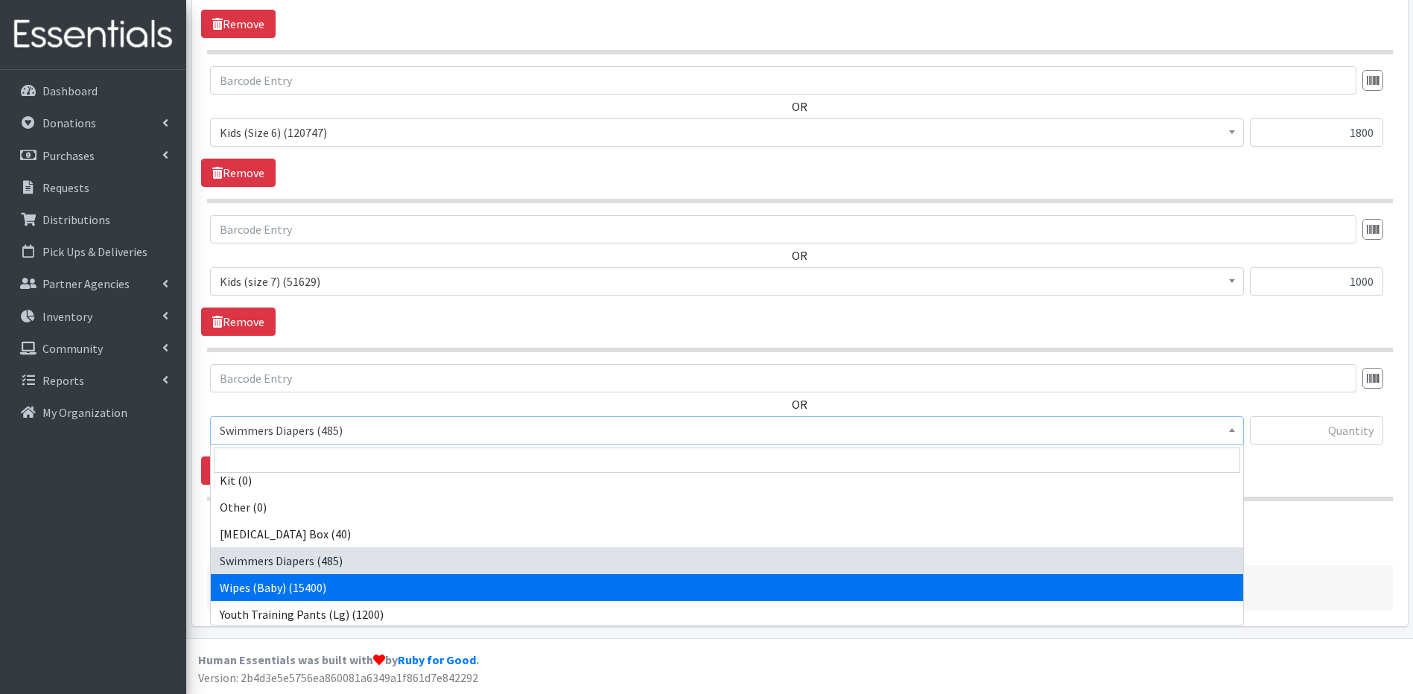
select select "5491"
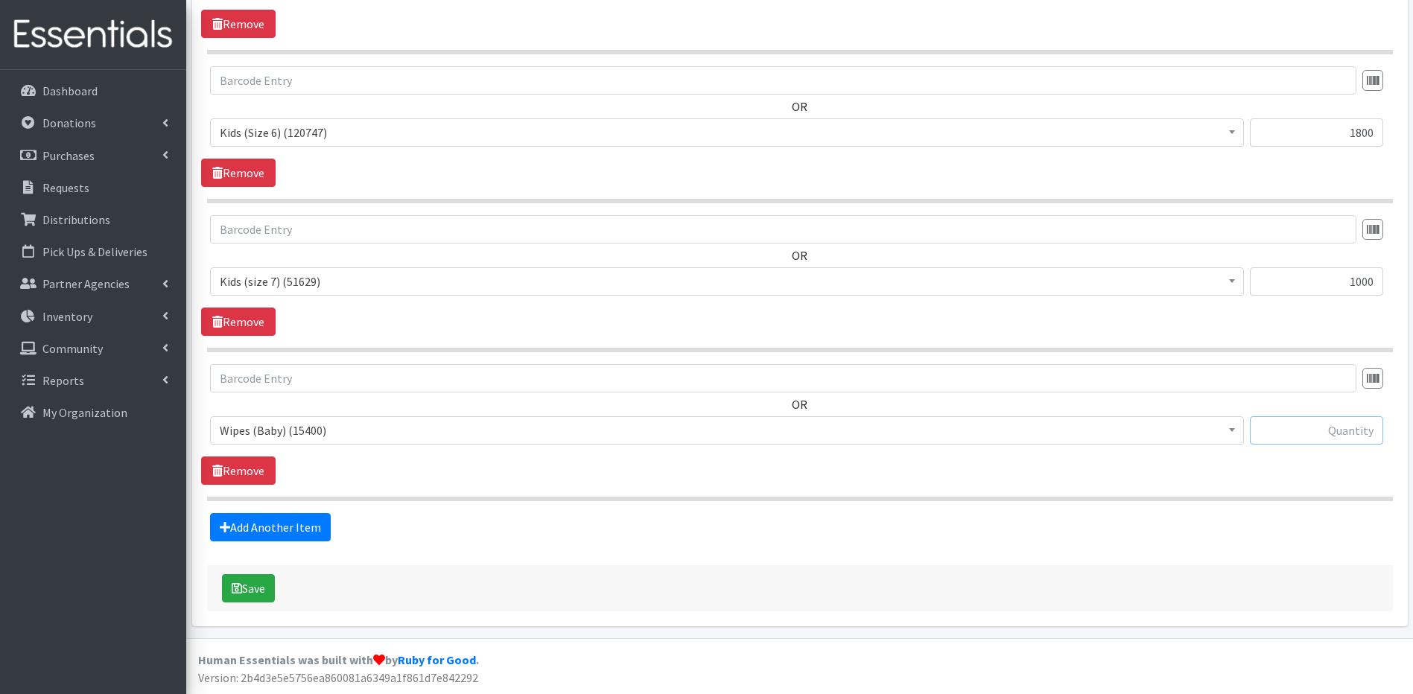
click at [1272, 433] on input "text" at bounding box center [1316, 430] width 133 height 28
type input "5760"
click at [254, 591] on button "Save" at bounding box center [248, 588] width 53 height 28
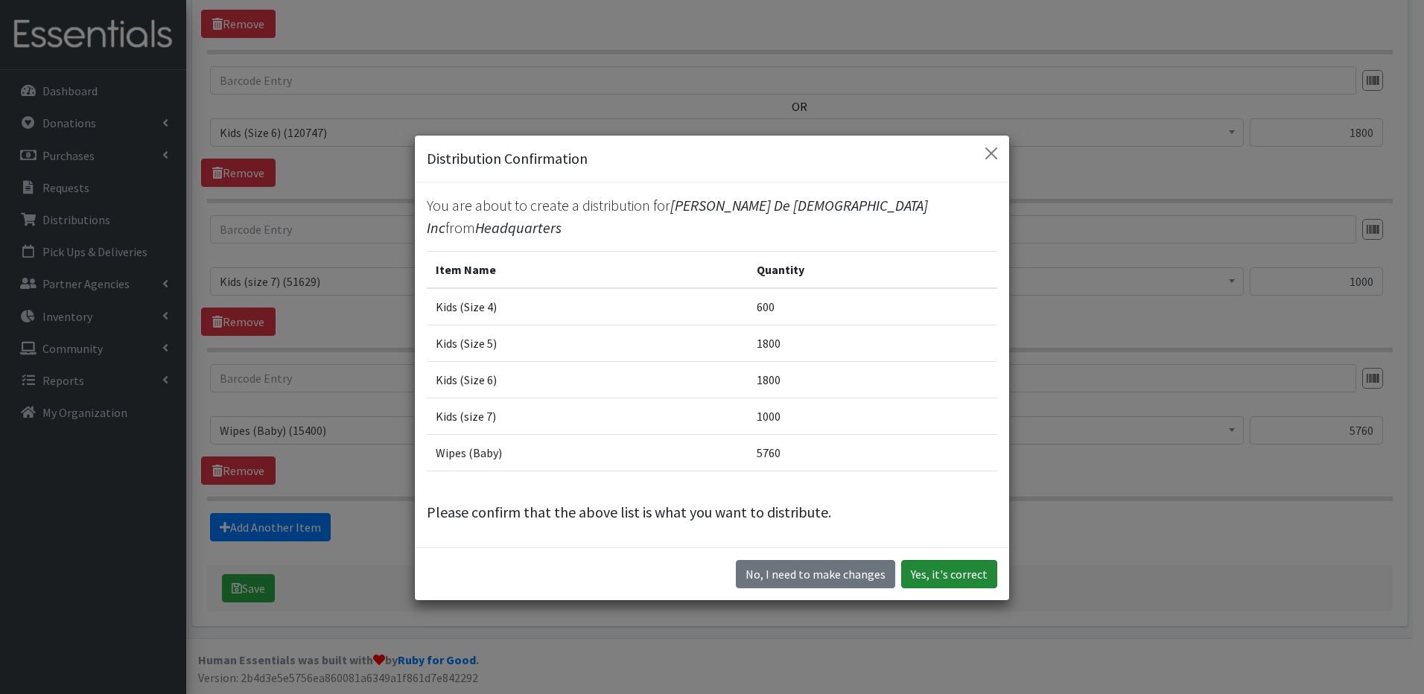
click at [916, 560] on button "Yes, it's correct" at bounding box center [949, 574] width 96 height 28
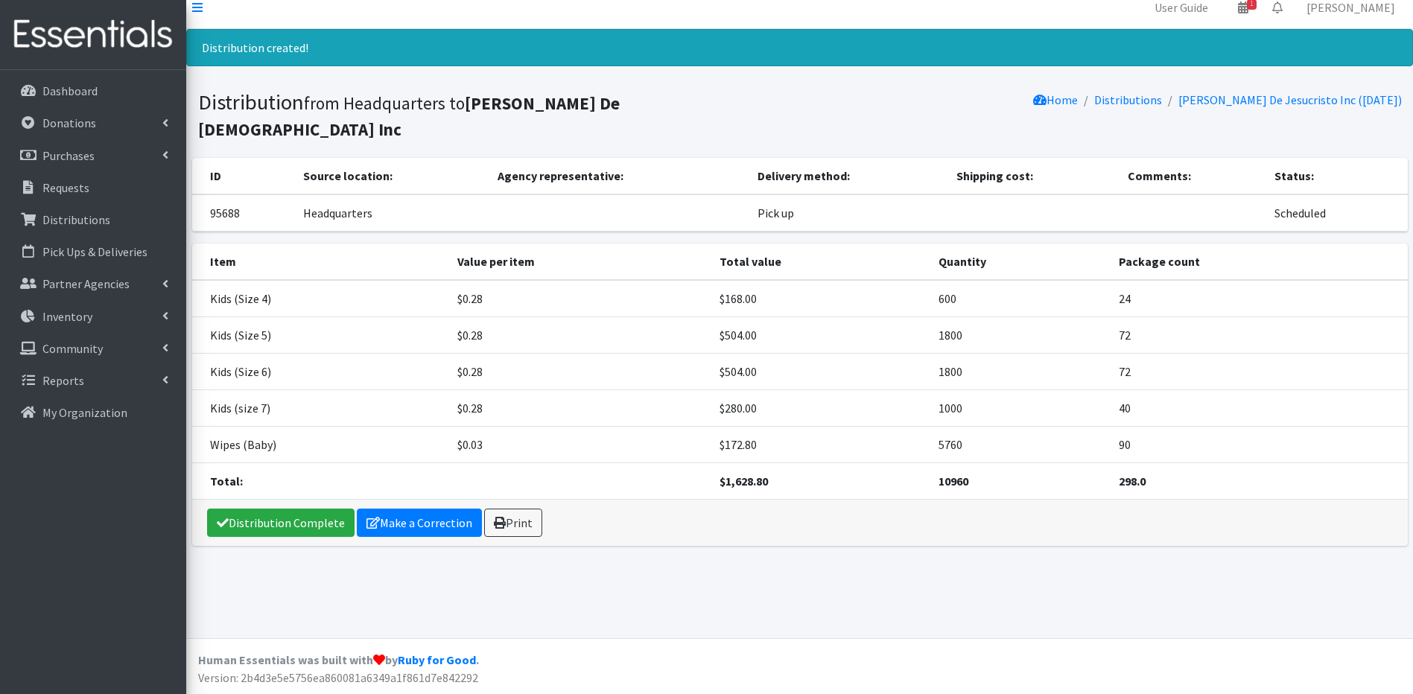
scroll to position [13, 0]
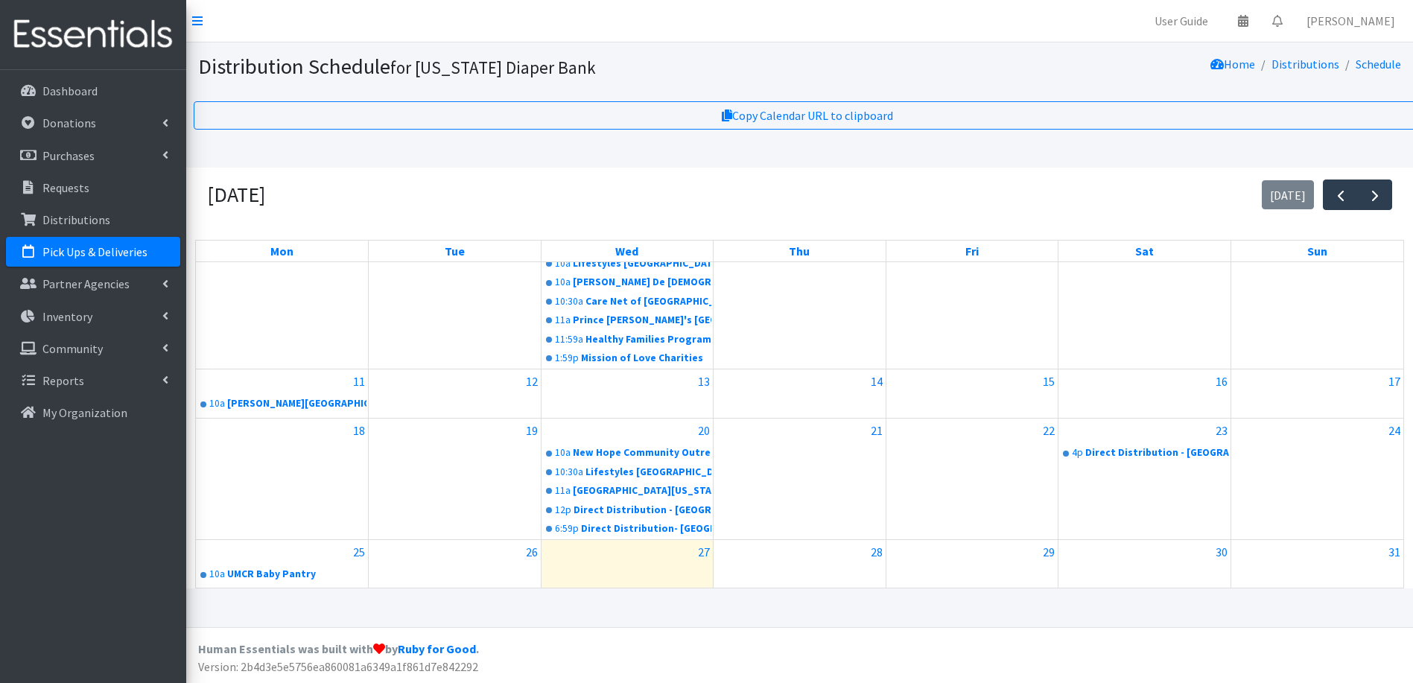
scroll to position [149, 0]
